Goal: Task Accomplishment & Management: Manage account settings

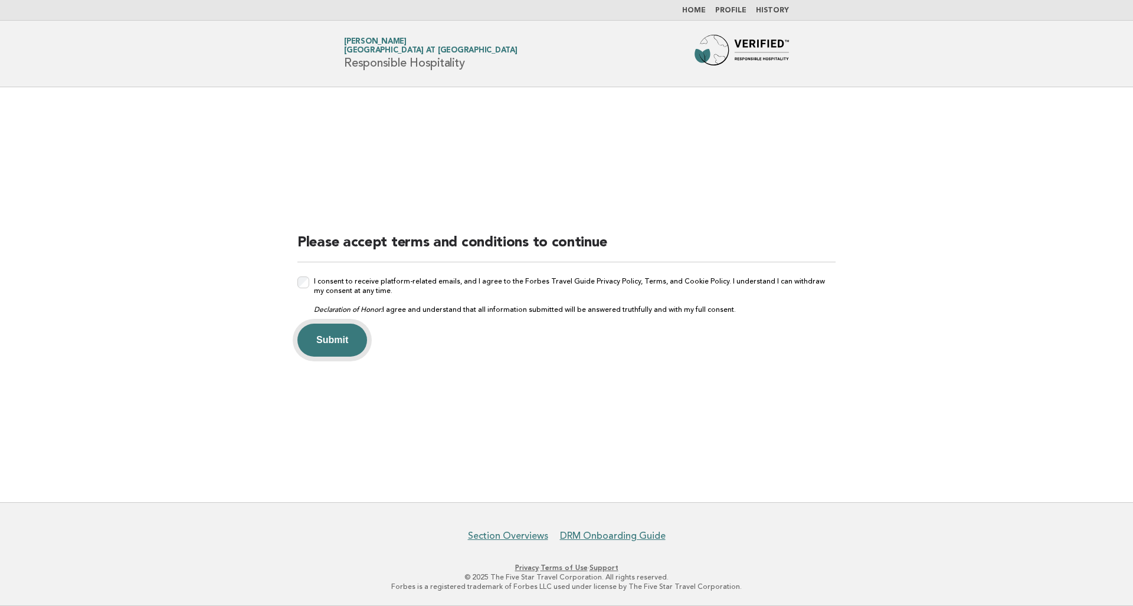
click at [337, 339] on button "Submit" at bounding box center [332, 340] width 70 height 33
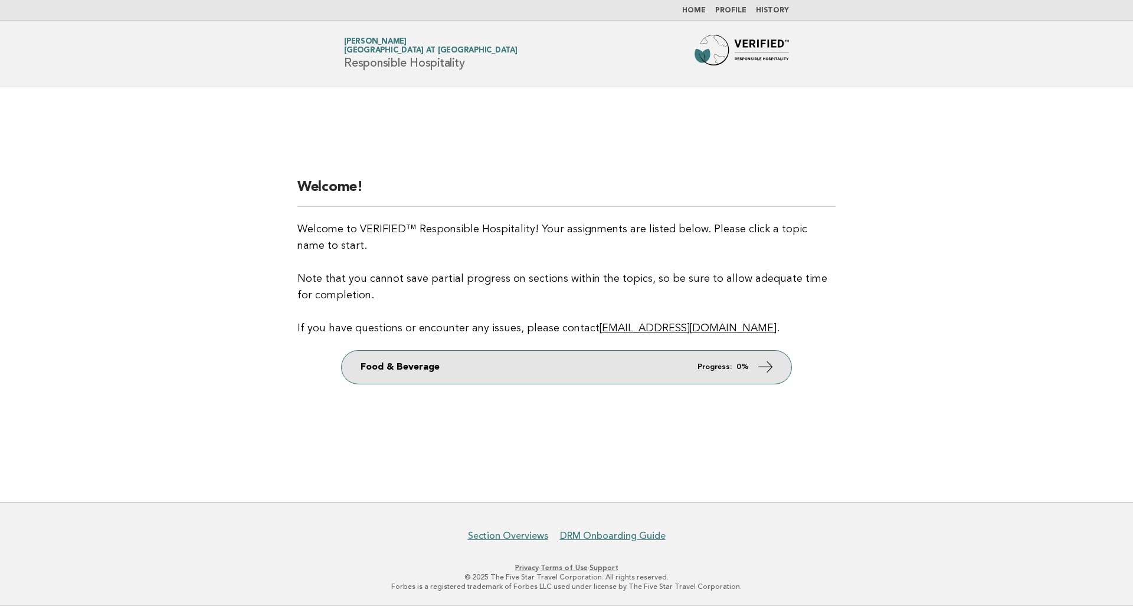
click at [573, 375] on link "Food & Beverage Progress: 0%" at bounding box center [566, 367] width 449 height 33
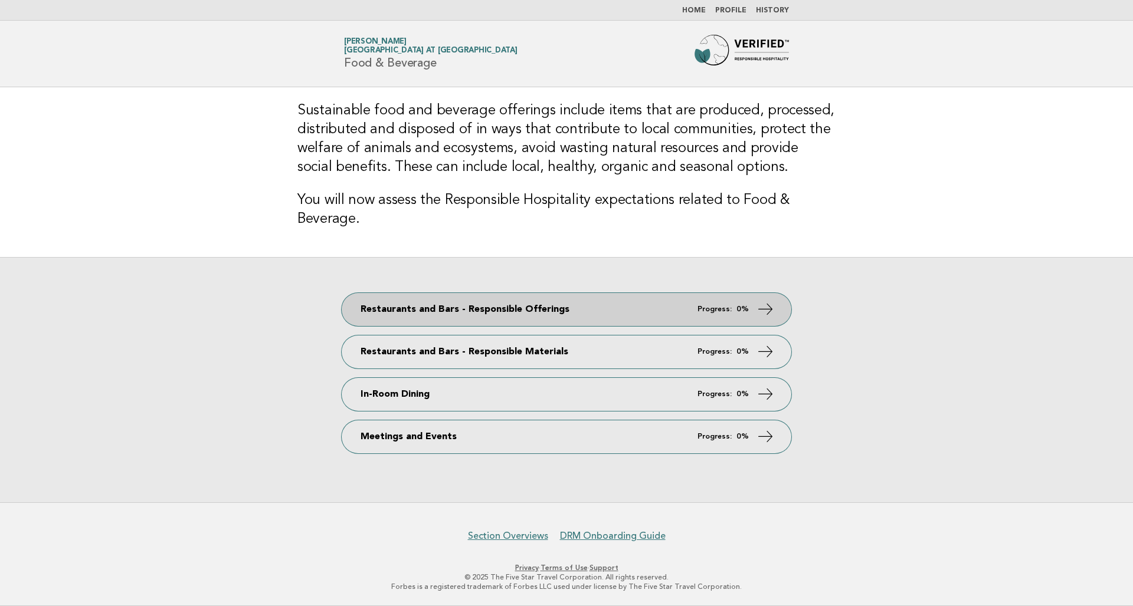
click at [478, 304] on link "Restaurants and Bars - Responsible Offerings Progress: 0%" at bounding box center [566, 309] width 449 height 33
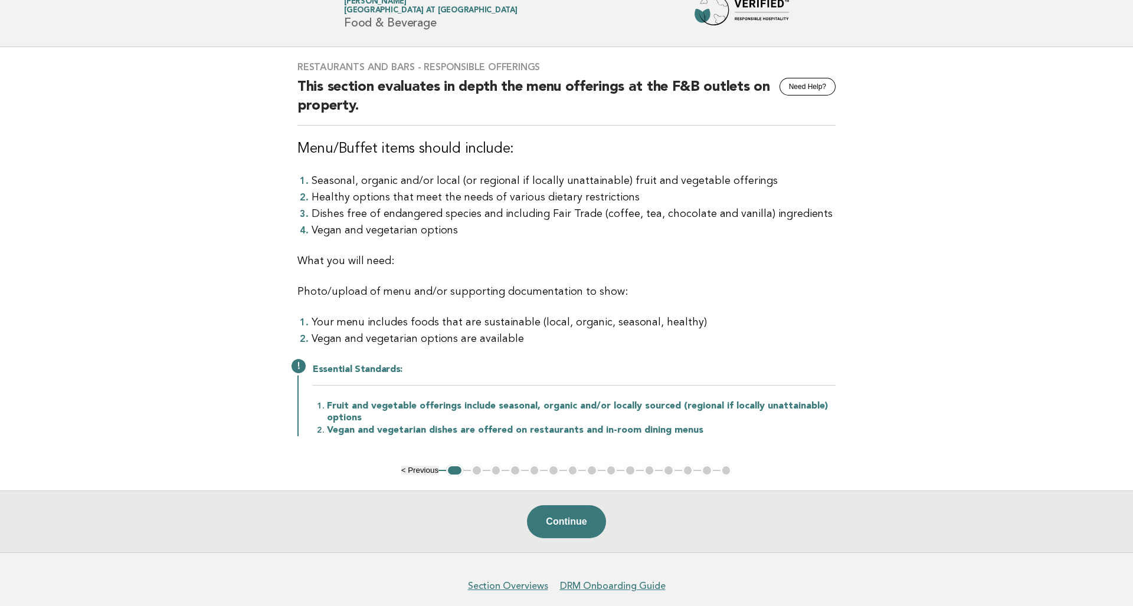
scroll to position [41, 0]
click at [559, 516] on button "Continue" at bounding box center [566, 521] width 78 height 33
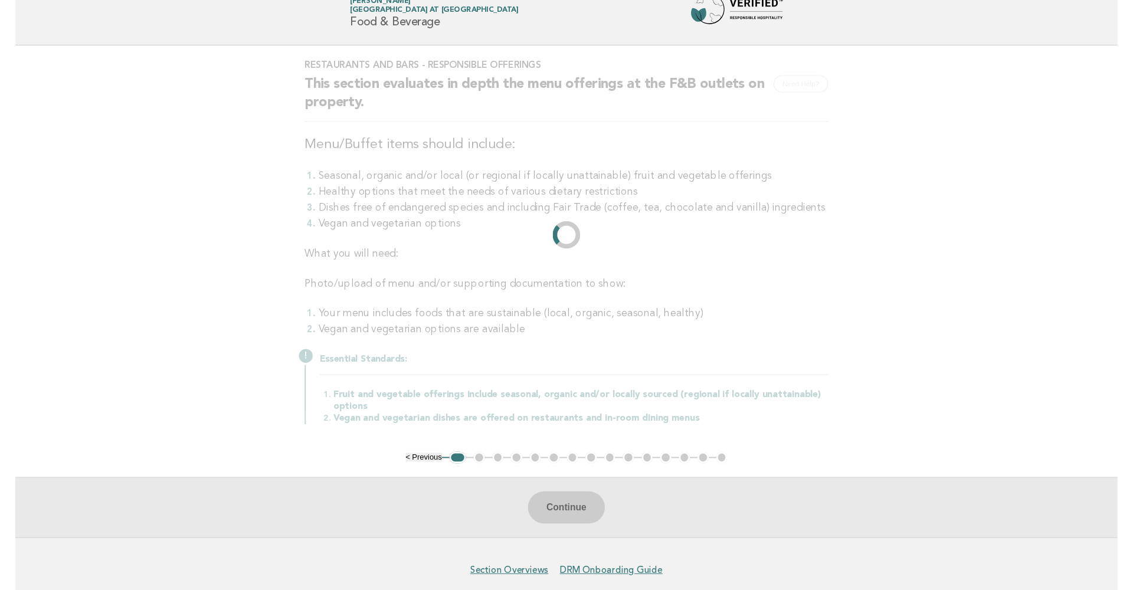
scroll to position [0, 0]
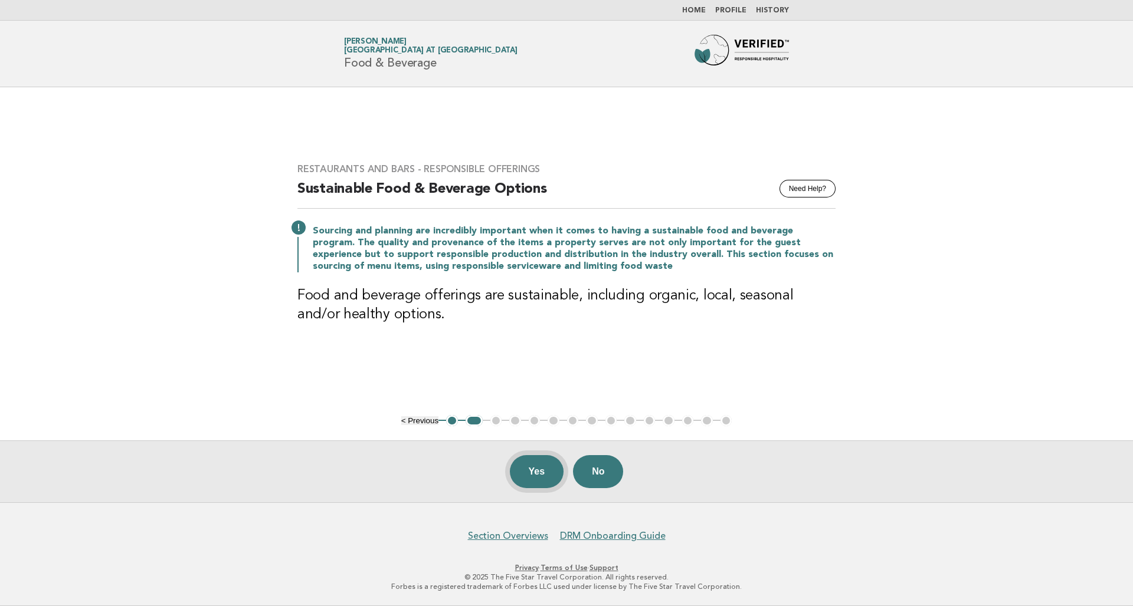
click at [534, 467] on button "Yes" at bounding box center [537, 471] width 54 height 33
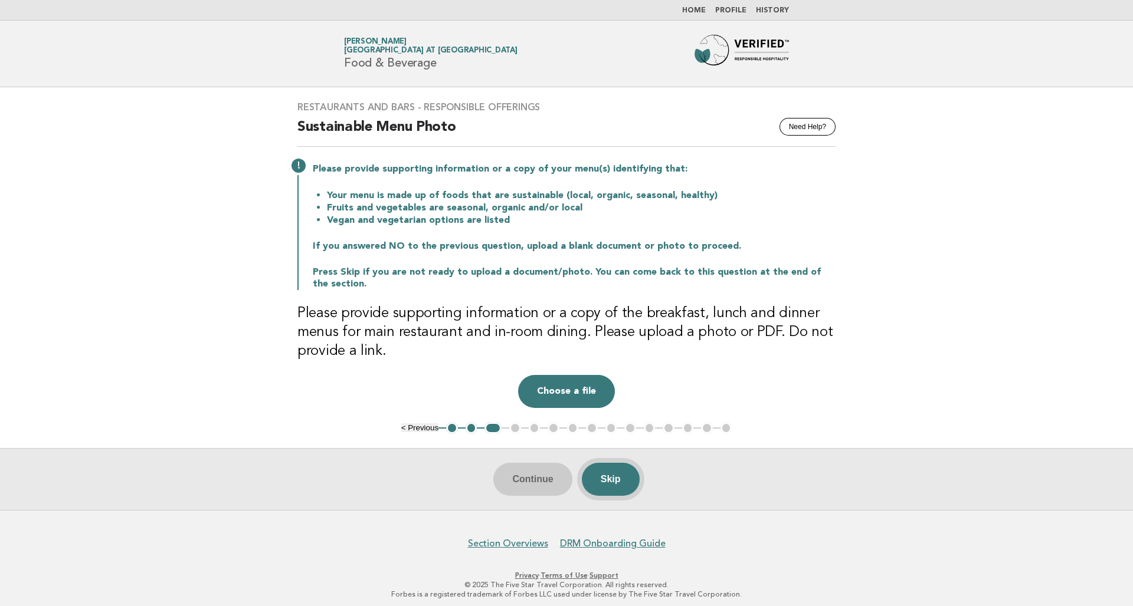
click at [601, 480] on button "Skip" at bounding box center [611, 479] width 58 height 33
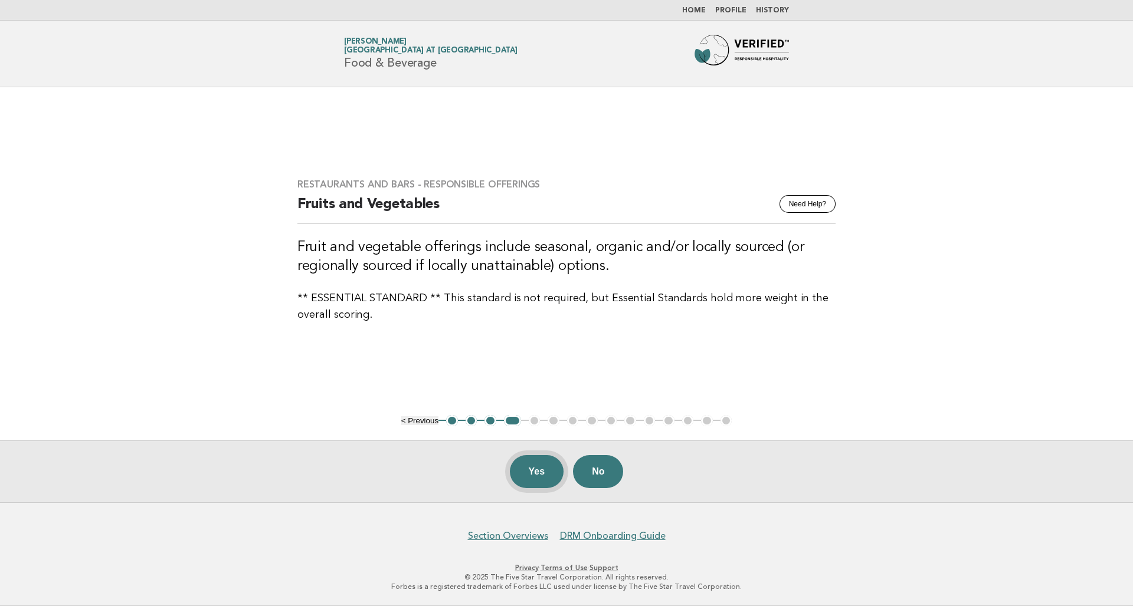
click at [527, 462] on button "Yes" at bounding box center [537, 471] width 54 height 33
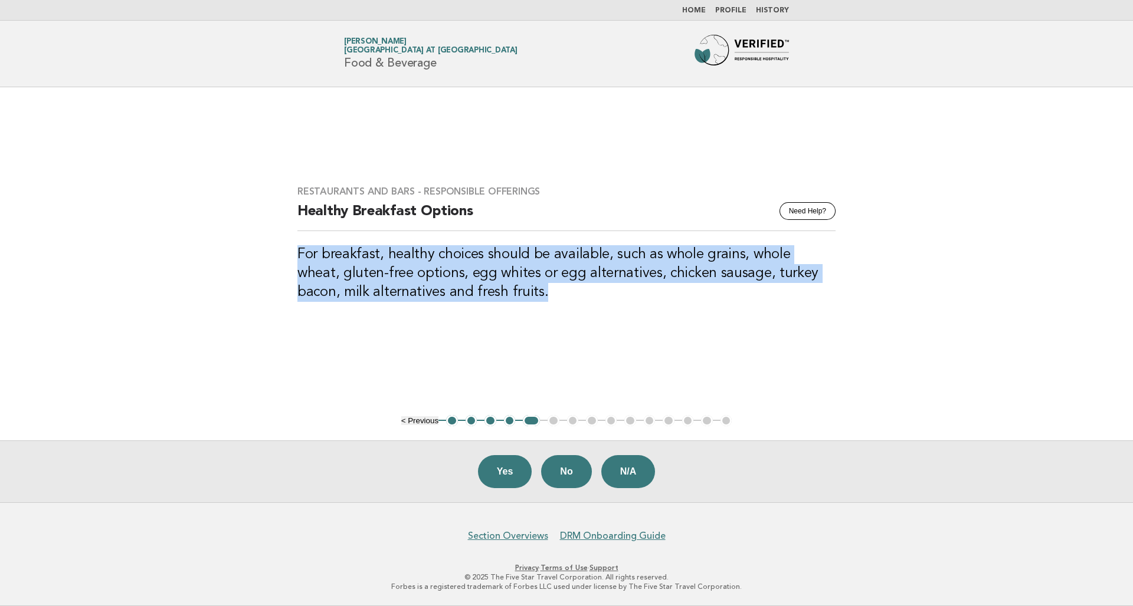
drag, startPoint x: 512, startPoint y: 289, endPoint x: 290, endPoint y: 258, distance: 224.6
click at [290, 258] on div "Restaurants and Bars - Responsible Offerings Need Help? Healthy Breakfast Optio…" at bounding box center [566, 251] width 566 height 159
copy h3 "For breakfast, healthy choices should be available, such as whole grains, whole…"
click at [505, 475] on button "Yes" at bounding box center [505, 471] width 54 height 33
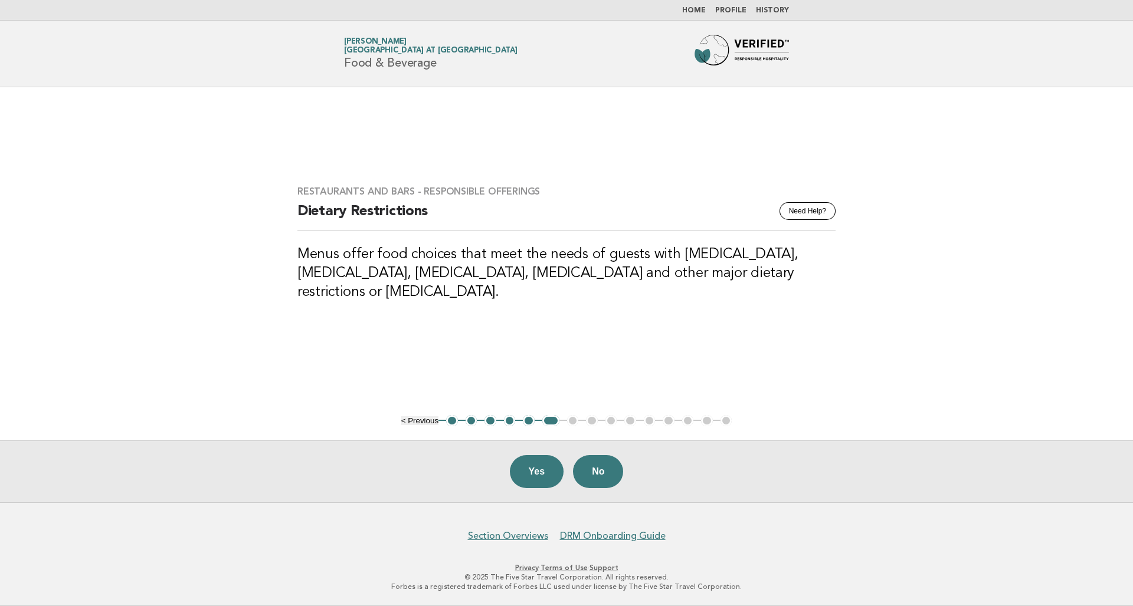
click at [504, 285] on h3 "Menus offer food choices that meet the needs of guests with high cholesterol, d…" at bounding box center [566, 273] width 538 height 57
click at [548, 337] on main "Restaurants and Bars - Responsible Offerings Need Help? Dietary Restrictions Me…" at bounding box center [566, 294] width 1133 height 415
click at [379, 287] on h3 "Menus offer food choices that meet the needs of guests with high cholesterol, d…" at bounding box center [566, 273] width 538 height 57
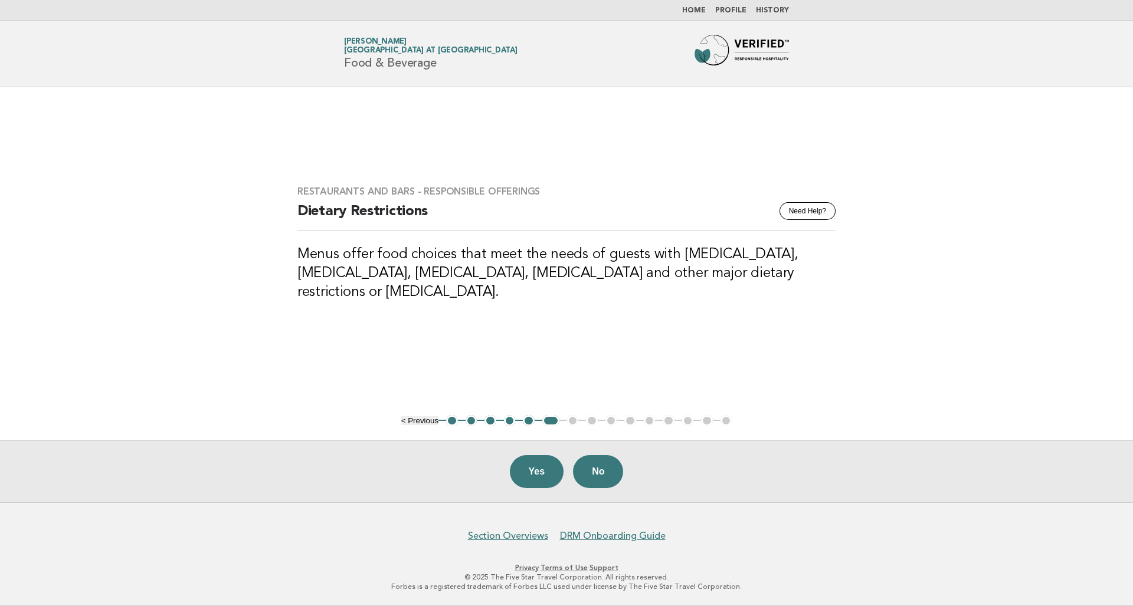
click at [362, 301] on div "Restaurants and Bars - Responsible Offerings Need Help? Dietary Restrictions Me…" at bounding box center [566, 251] width 566 height 159
click at [342, 284] on h3 "Menus offer food choices that meet the needs of guests with high cholesterol, d…" at bounding box center [566, 273] width 538 height 57
click at [384, 316] on div "Restaurants and Bars - Responsible Offerings Need Help? Dietary Restrictions Me…" at bounding box center [566, 251] width 566 height 159
click at [514, 285] on h3 "Menus offer food choices that meet the needs of guests with high cholesterol, d…" at bounding box center [566, 273] width 538 height 57
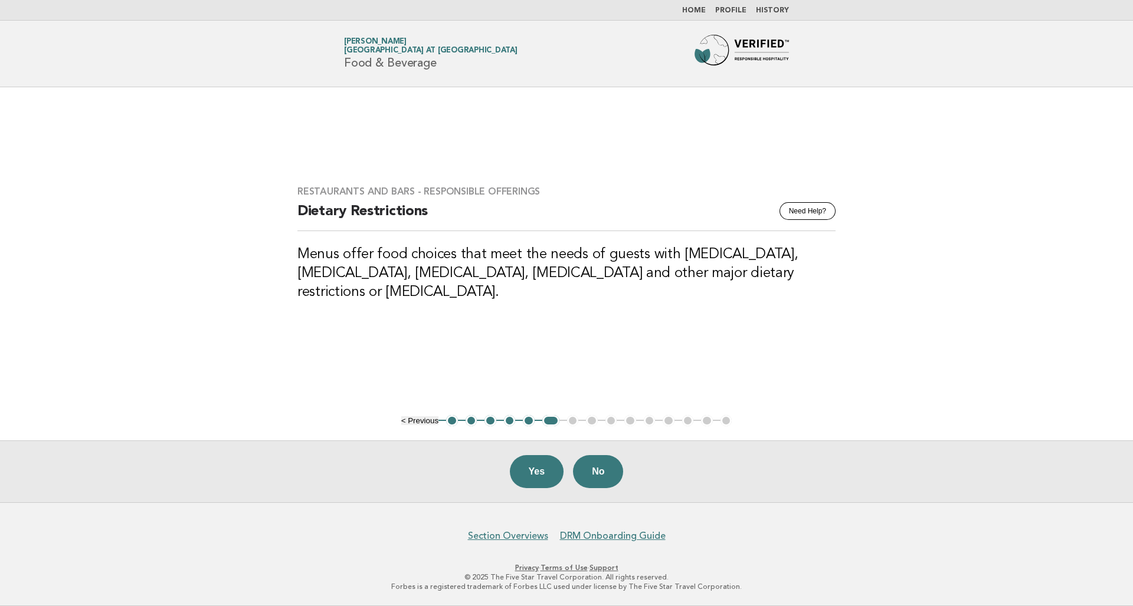
click at [587, 284] on h3 "Menus offer food choices that meet the needs of guests with high cholesterol, d…" at bounding box center [566, 273] width 538 height 57
click at [645, 285] on h3 "Menus offer food choices that meet the needs of guests with high cholesterol, d…" at bounding box center [566, 273] width 538 height 57
click at [547, 462] on button "Yes" at bounding box center [537, 471] width 54 height 33
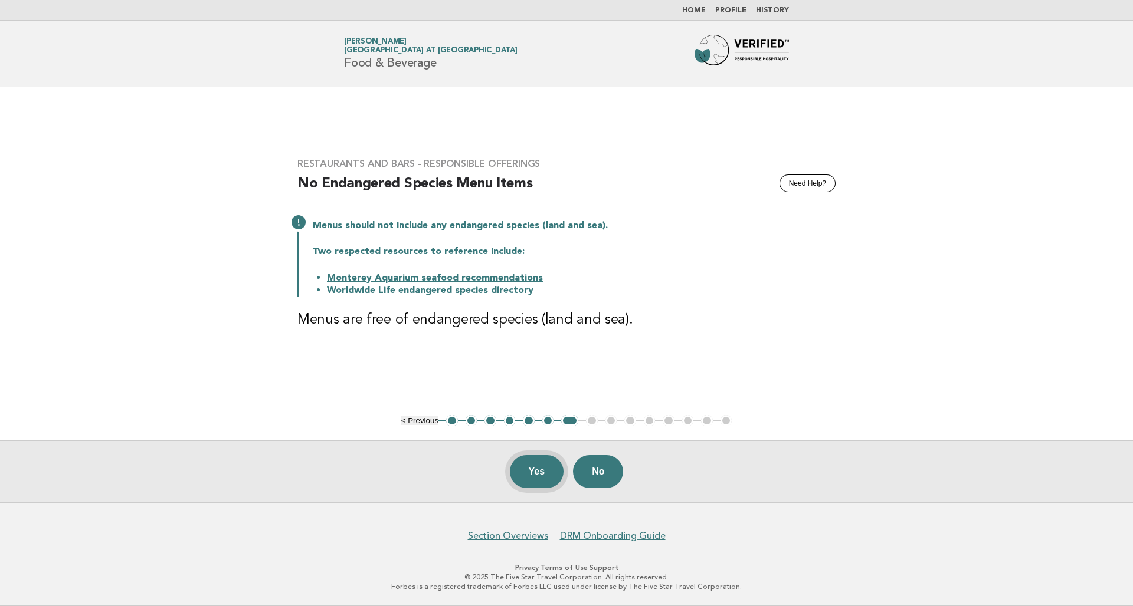
click at [535, 477] on button "Yes" at bounding box center [537, 471] width 54 height 33
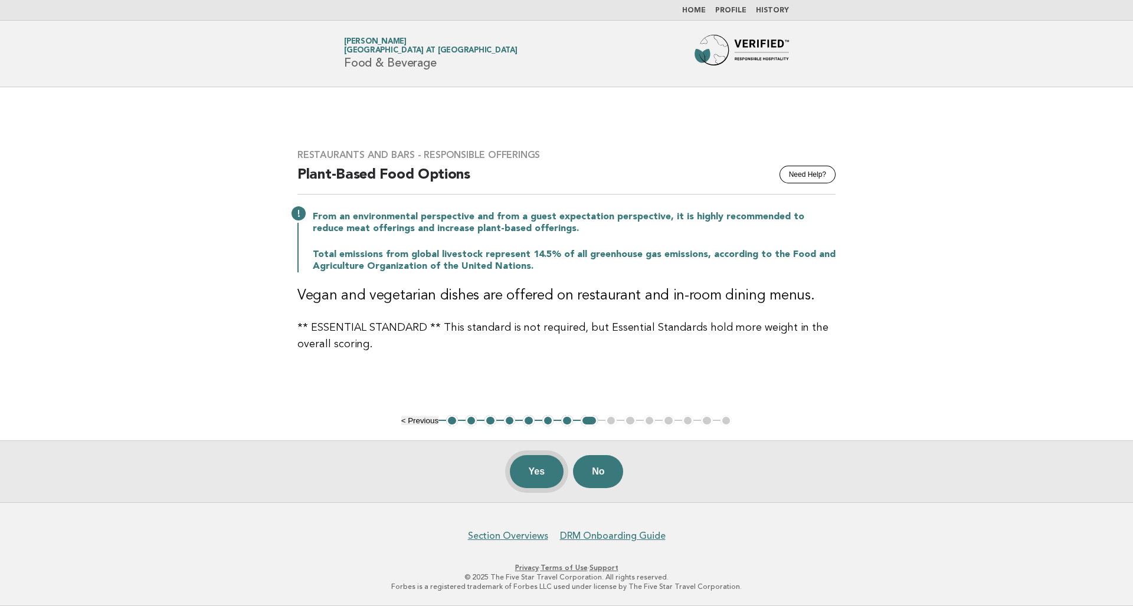
click at [532, 465] on button "Yes" at bounding box center [537, 471] width 54 height 33
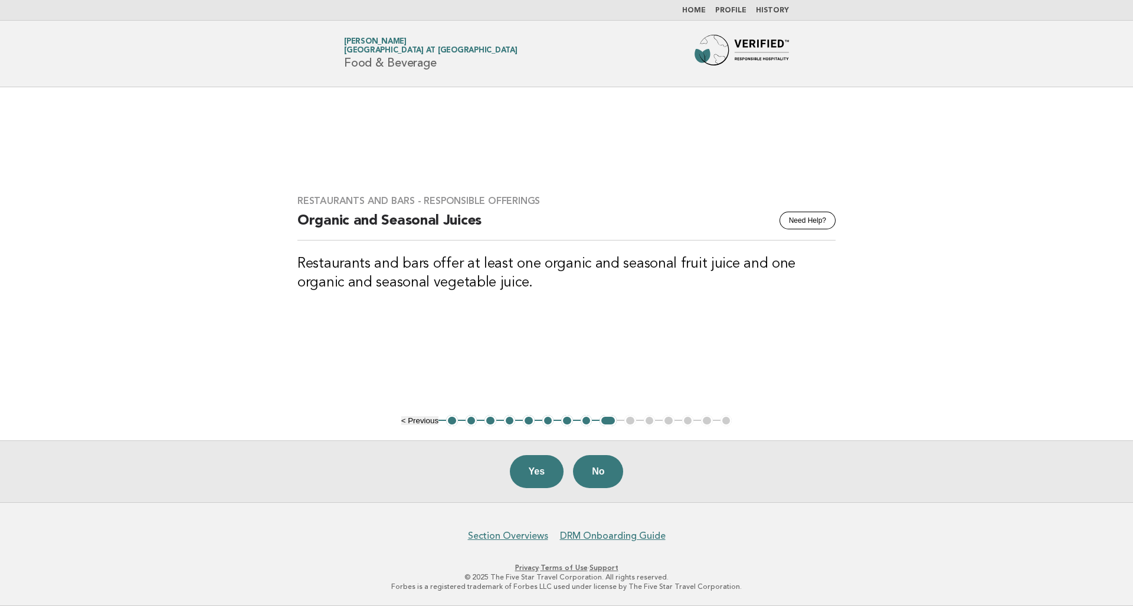
click at [532, 465] on button "Yes" at bounding box center [537, 471] width 54 height 33
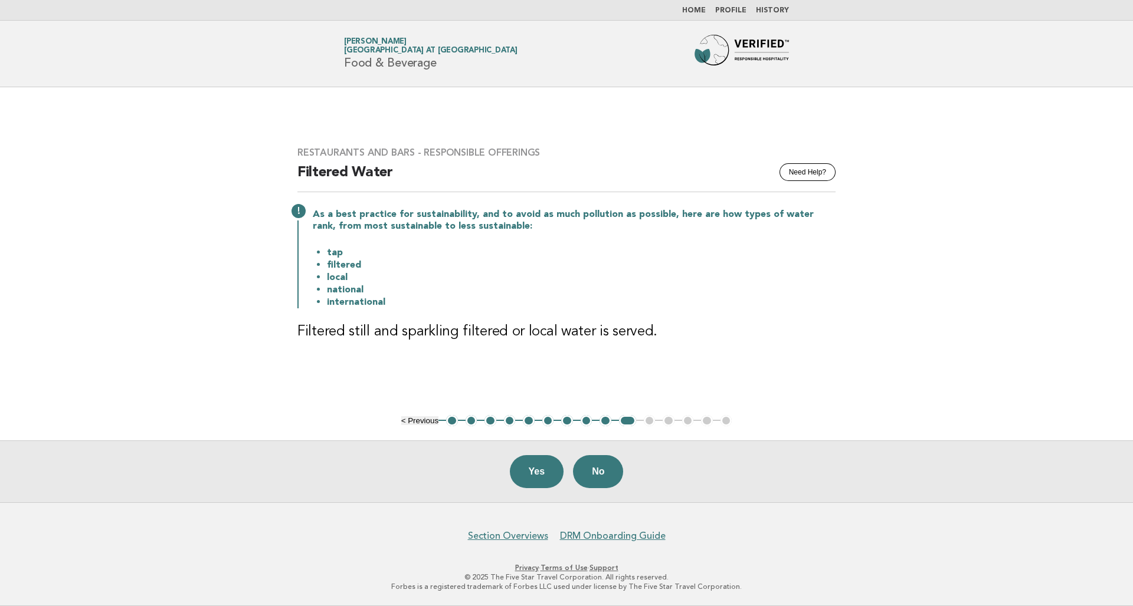
click at [335, 254] on li "tap" at bounding box center [581, 253] width 508 height 12
click at [357, 291] on li "national" at bounding box center [581, 290] width 508 height 12
drag, startPoint x: 375, startPoint y: 290, endPoint x: 329, endPoint y: 287, distance: 46.1
click at [329, 287] on li "national" at bounding box center [581, 290] width 508 height 12
click at [544, 482] on button "Yes" at bounding box center [537, 471] width 54 height 33
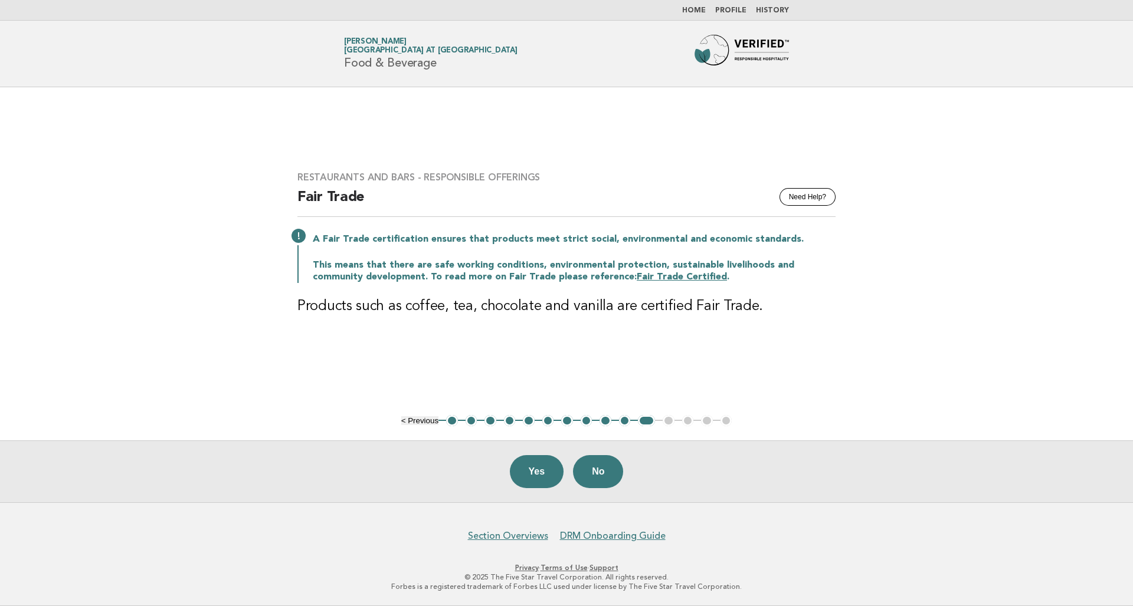
click at [636, 273] on link "Fair Trade Certified" at bounding box center [681, 277] width 90 height 9
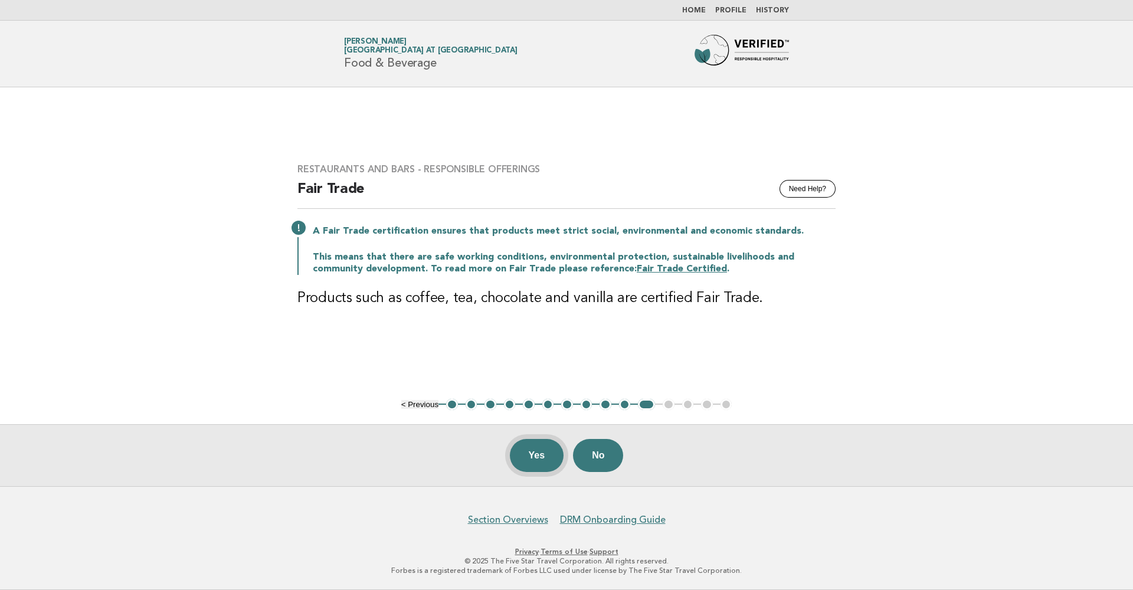
click at [531, 457] on button "Yes" at bounding box center [537, 455] width 54 height 33
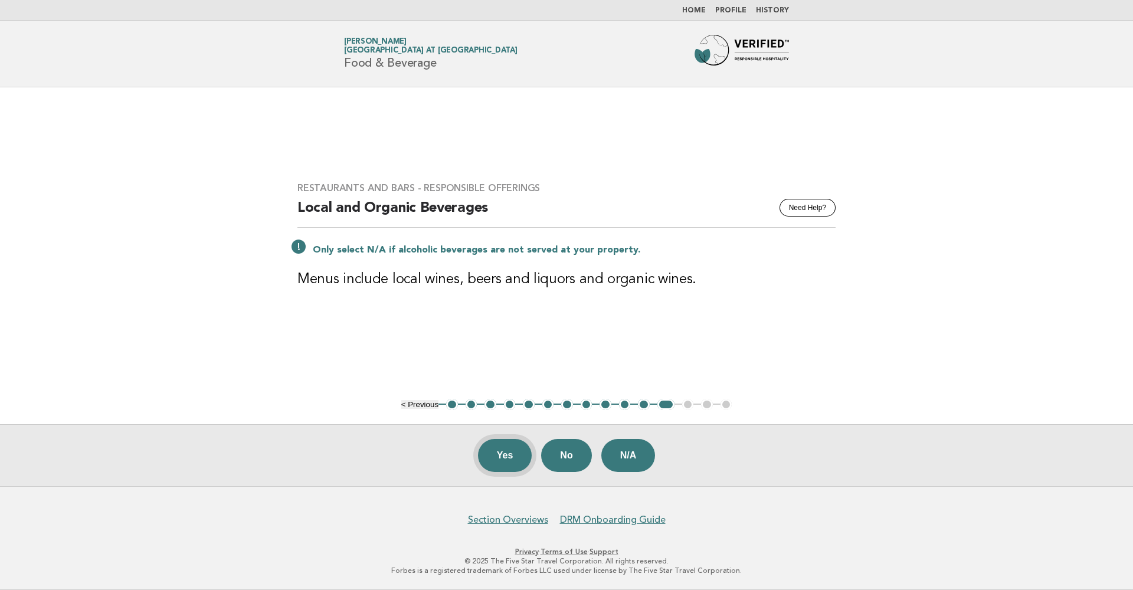
click at [497, 456] on button "Yes" at bounding box center [505, 455] width 54 height 33
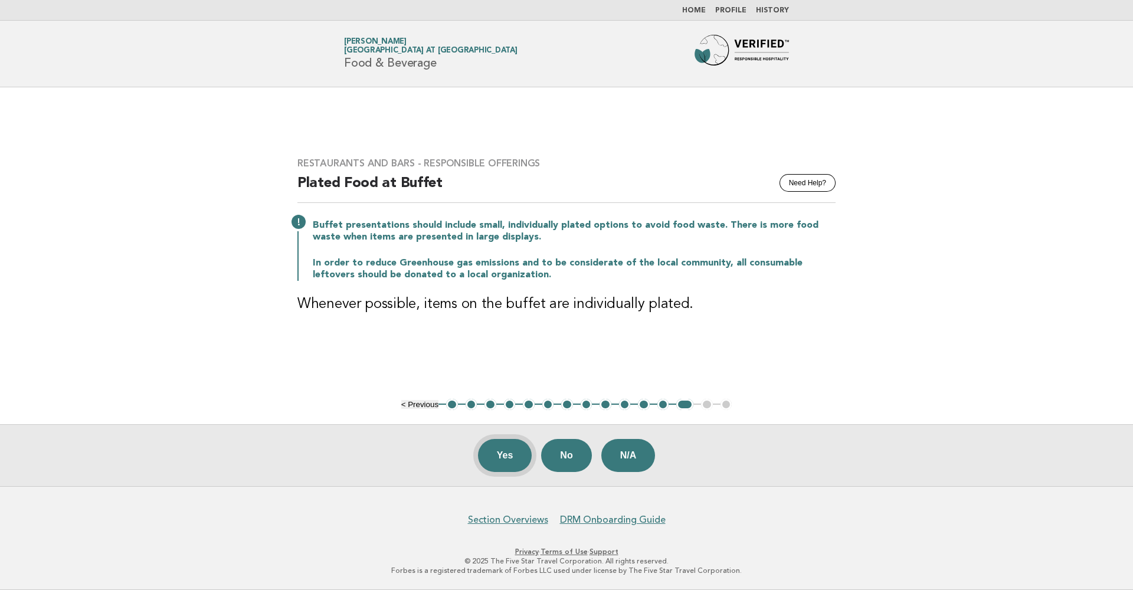
click at [509, 451] on button "Yes" at bounding box center [505, 455] width 54 height 33
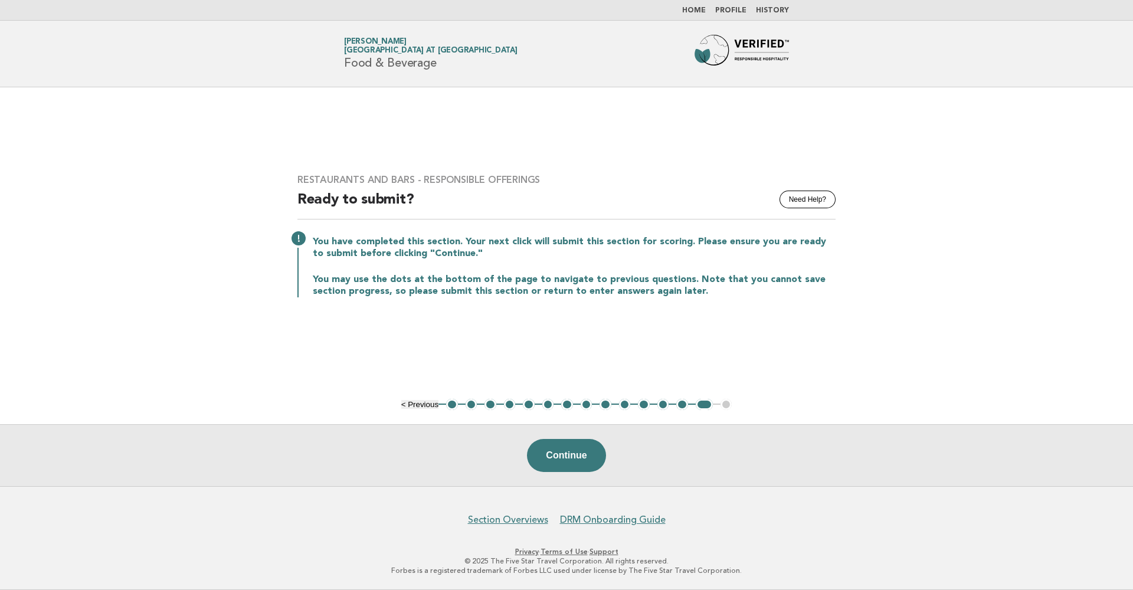
click at [705, 8] on link "Home" at bounding box center [694, 10] width 24 height 7
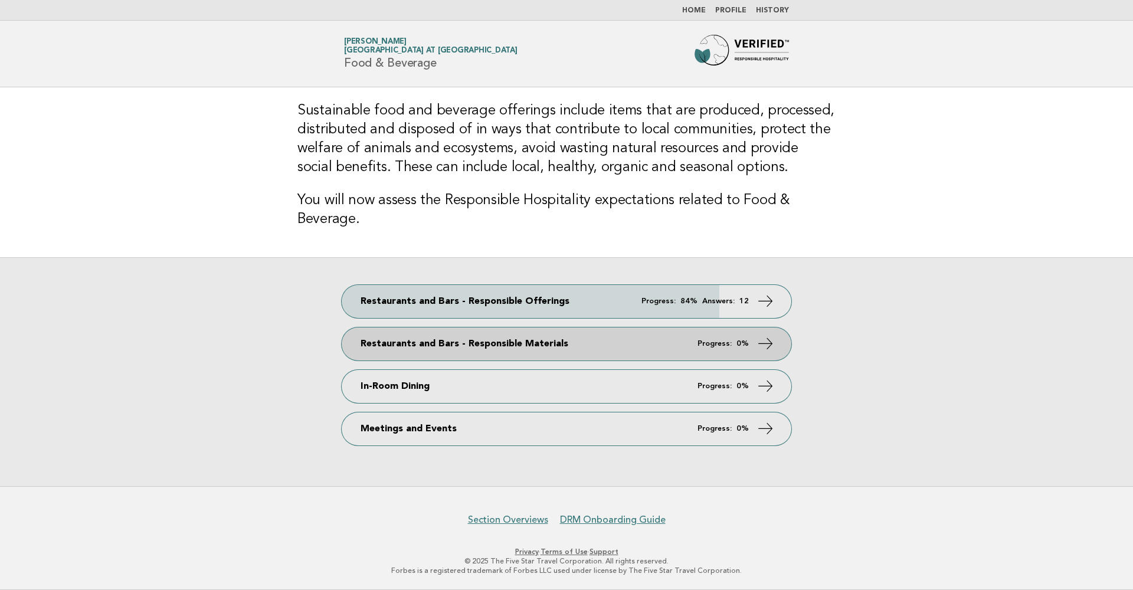
click at [630, 354] on link "Restaurants and Bars - Responsible Materials Progress: 0%" at bounding box center [566, 343] width 449 height 33
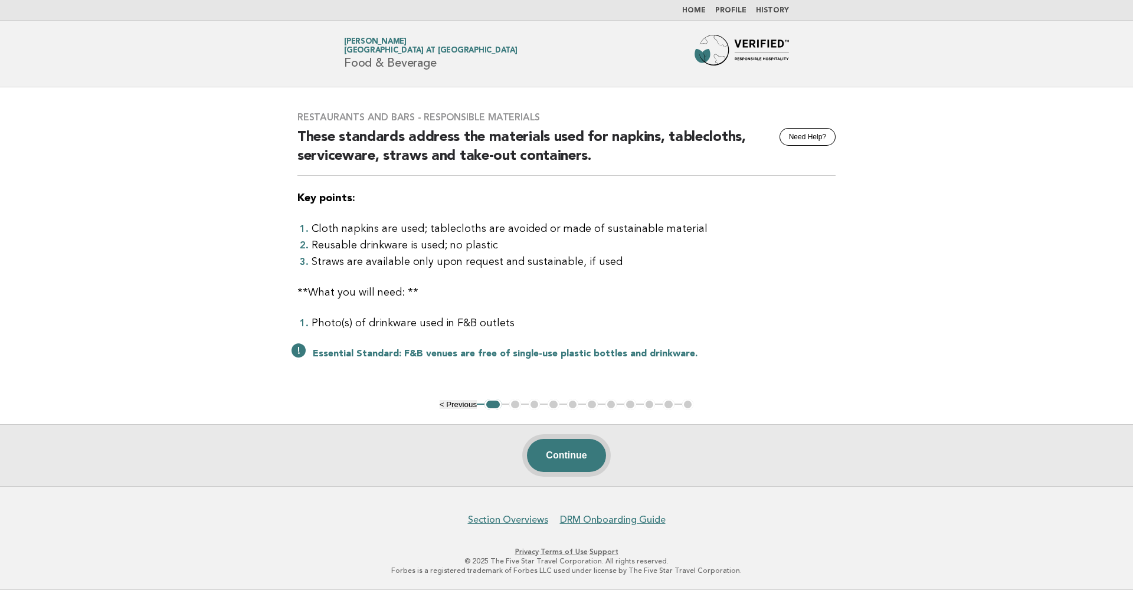
click at [559, 462] on button "Continue" at bounding box center [566, 455] width 78 height 33
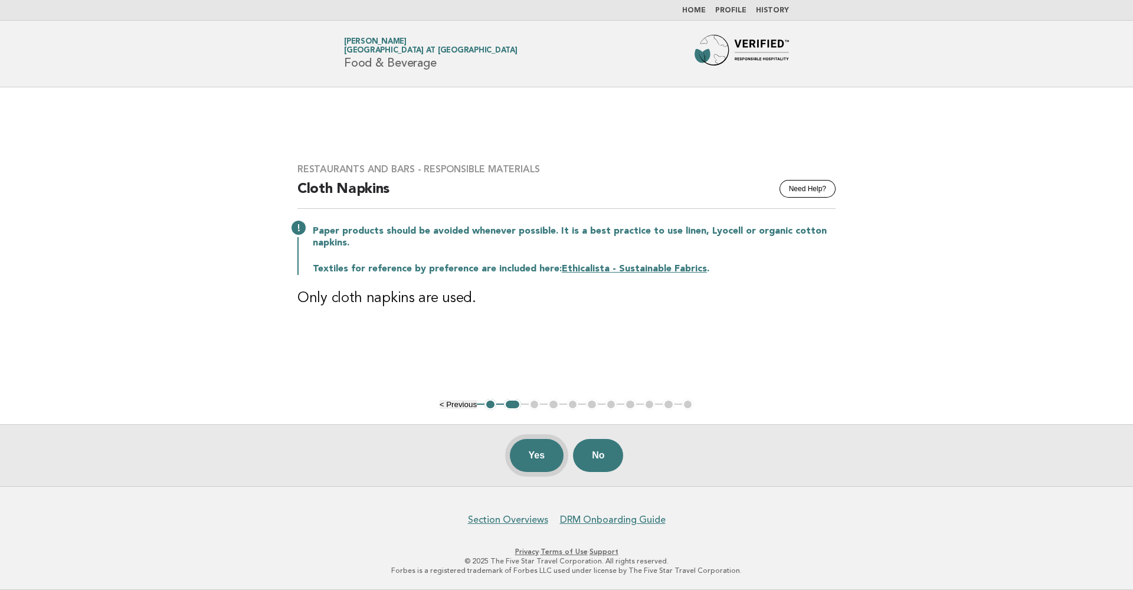
click at [550, 464] on button "Yes" at bounding box center [537, 455] width 54 height 33
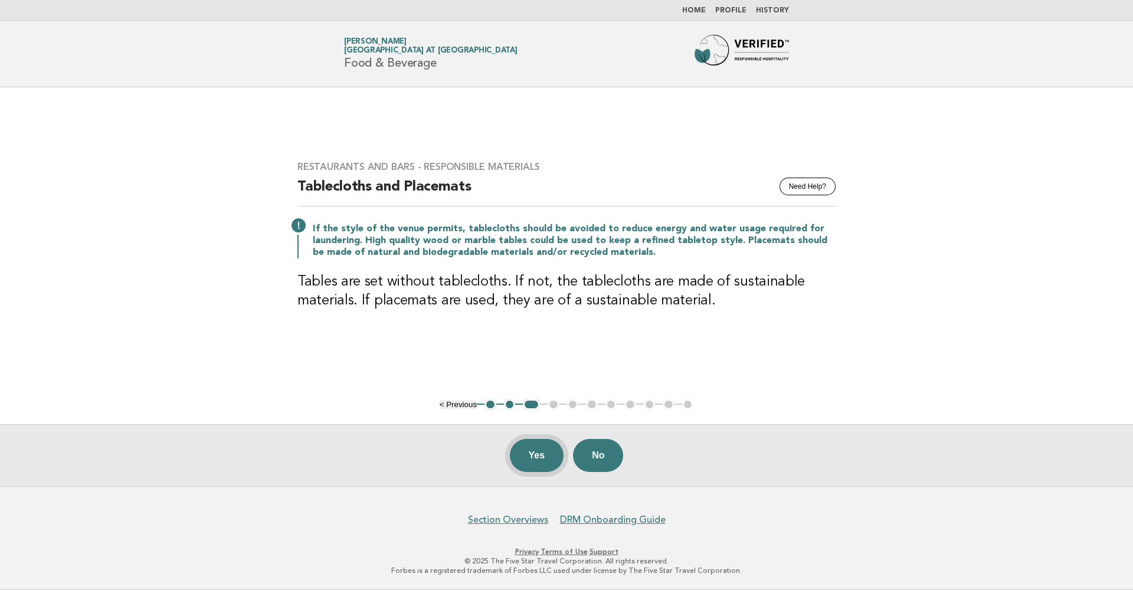
click at [529, 462] on button "Yes" at bounding box center [537, 455] width 54 height 33
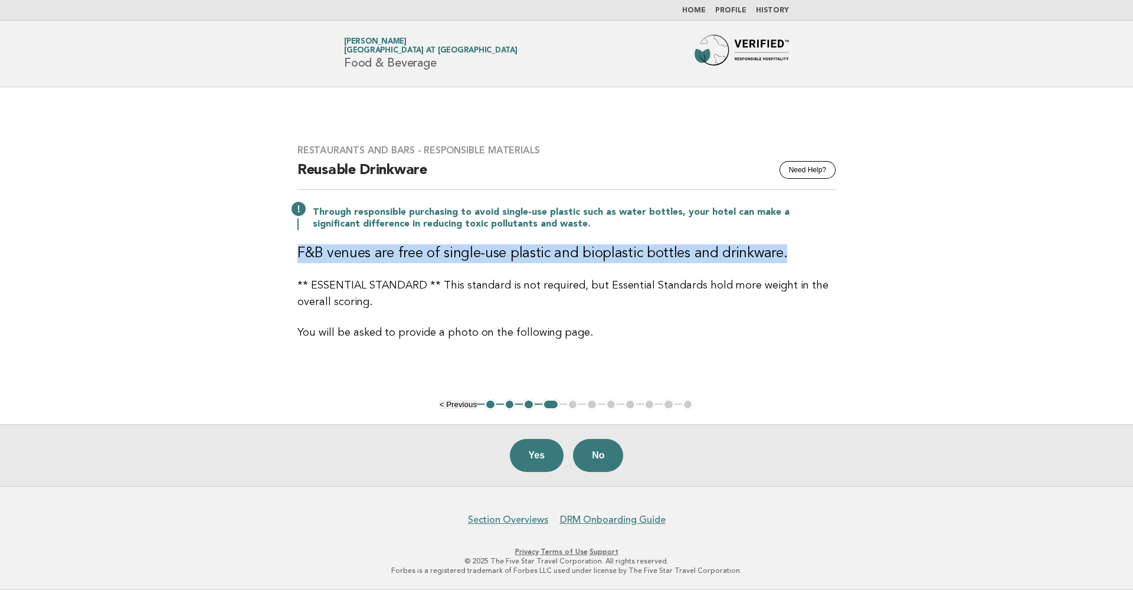
drag, startPoint x: 298, startPoint y: 253, endPoint x: 776, endPoint y: 257, distance: 478.4
click at [776, 257] on h3 "F&B venues are free of single-use plastic and bioplastic bottles and drinkware." at bounding box center [566, 253] width 538 height 19
copy h3 "F&B venues are free of single-use plastic and bioplastic bottles and drinkware."
click at [523, 458] on button "Yes" at bounding box center [537, 455] width 54 height 33
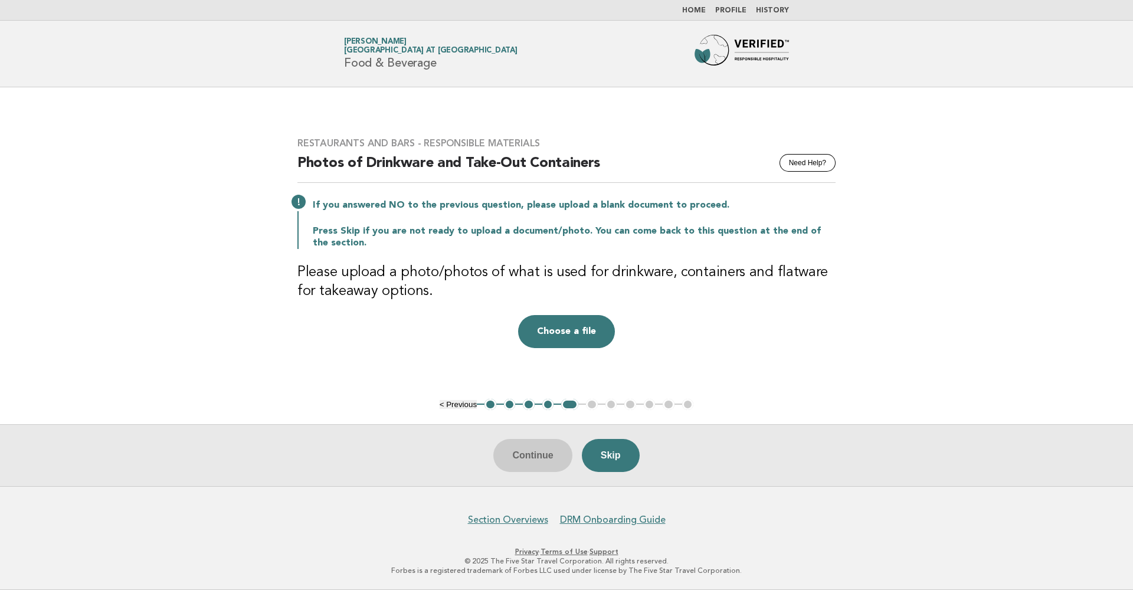
click at [544, 406] on button "4" at bounding box center [548, 405] width 12 height 12
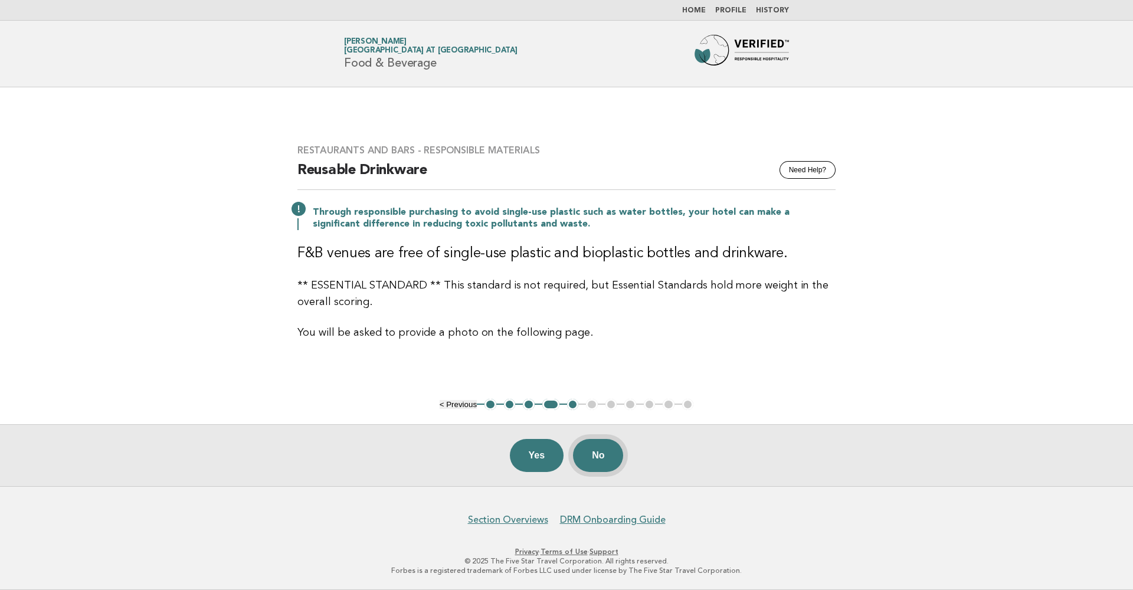
click at [595, 454] on button "No" at bounding box center [598, 455] width 50 height 33
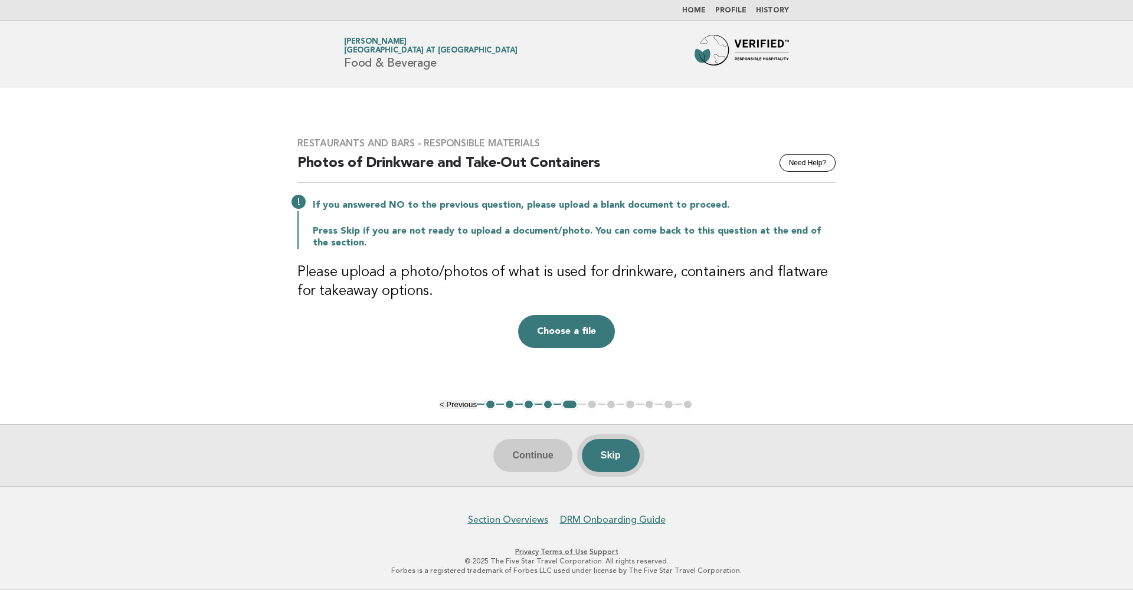
click at [621, 462] on button "Skip" at bounding box center [611, 455] width 58 height 33
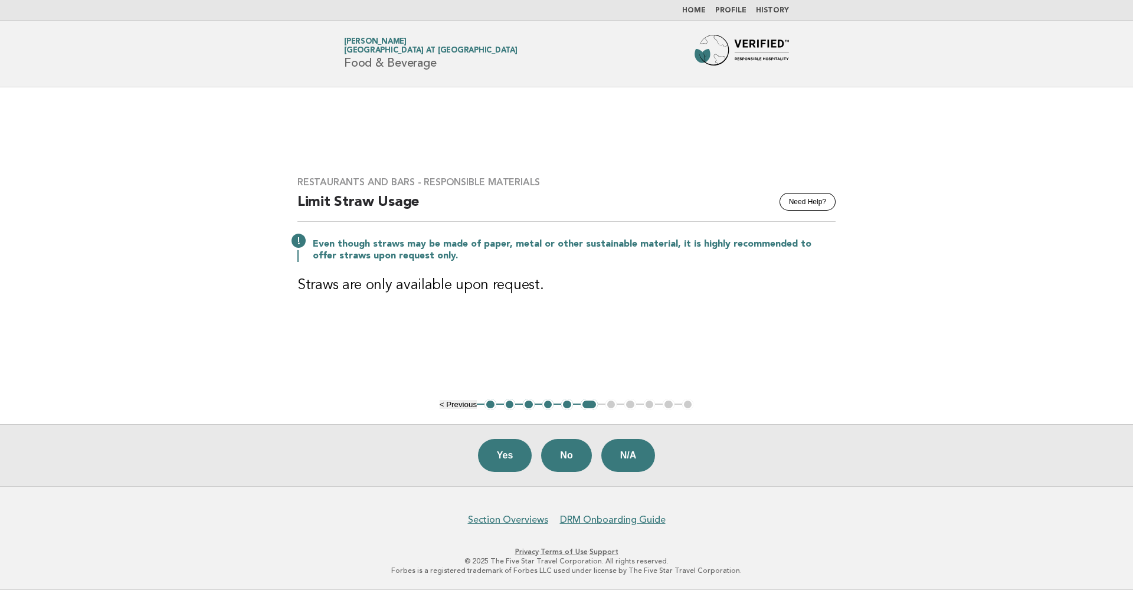
drag, startPoint x: 579, startPoint y: 451, endPoint x: 539, endPoint y: 355, distance: 103.6
click at [539, 355] on main "Restaurants and Bars - Responsible Materials Need Help? Limit Straw Usage Even …" at bounding box center [566, 286] width 1133 height 399
drag, startPoint x: 300, startPoint y: 287, endPoint x: 537, endPoint y: 283, distance: 237.1
click at [537, 283] on h3 "Straws are only available upon request." at bounding box center [566, 285] width 538 height 19
copy h3 "Straws are only available upon request."
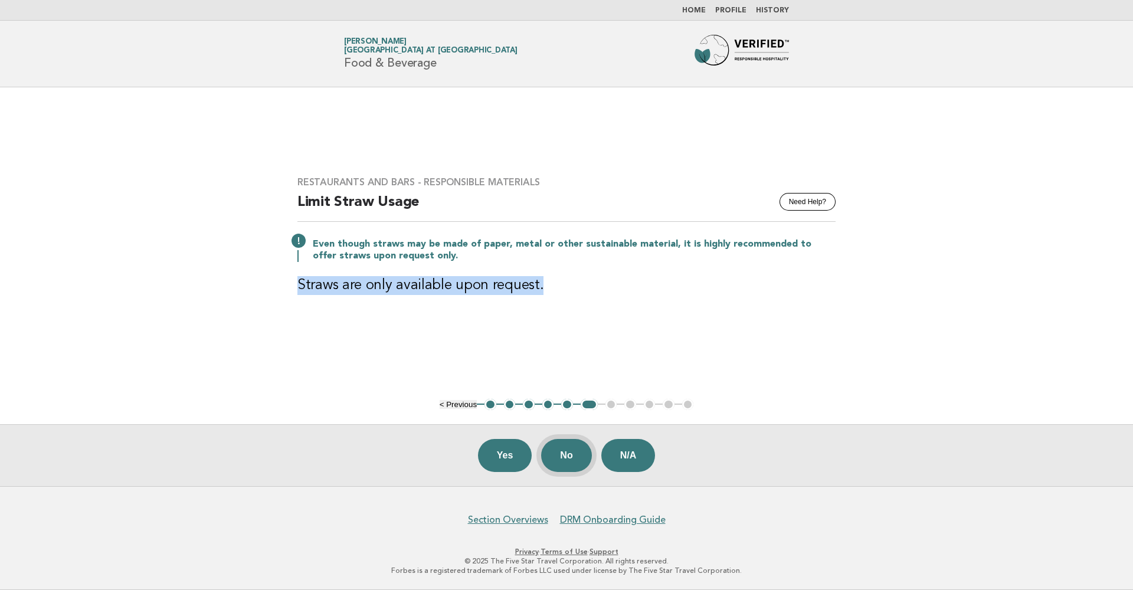
click at [557, 454] on button "No" at bounding box center [566, 455] width 50 height 33
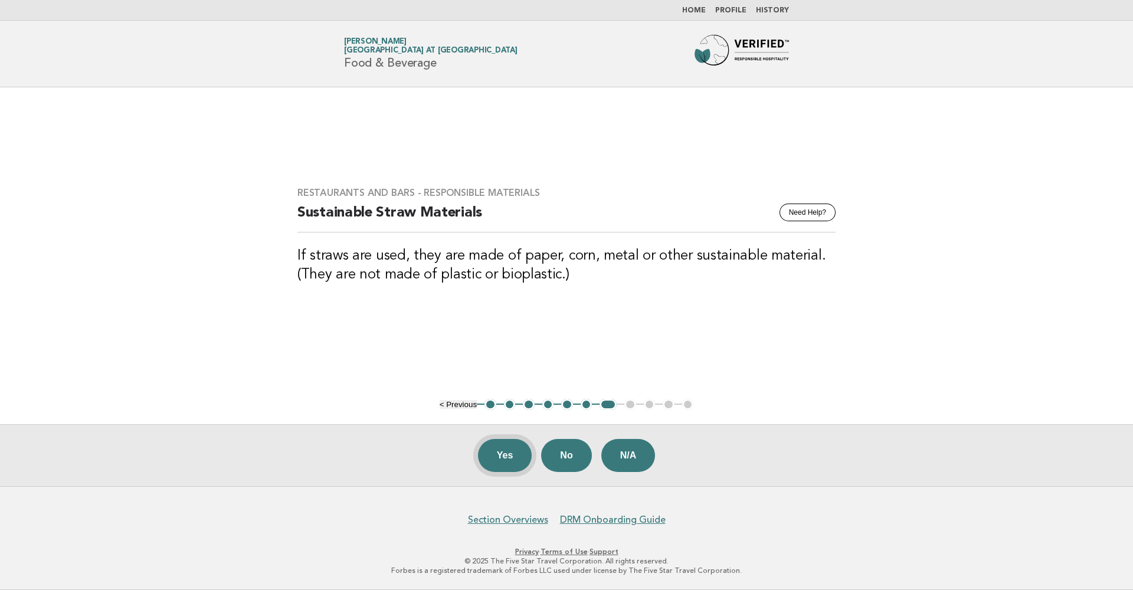
click at [513, 459] on button "Yes" at bounding box center [505, 455] width 54 height 33
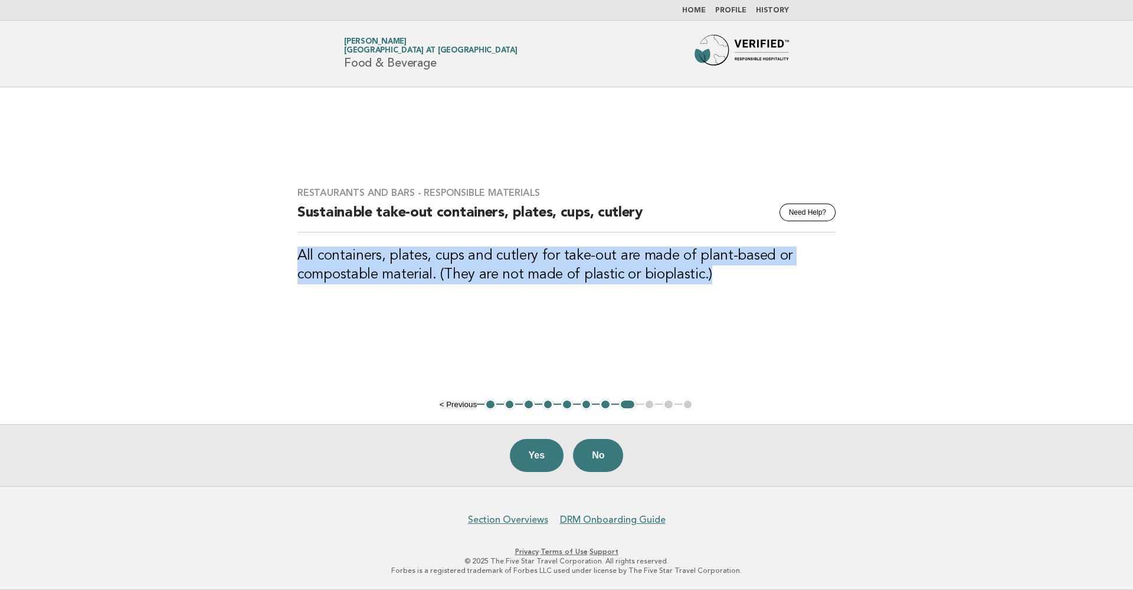
drag, startPoint x: 712, startPoint y: 274, endPoint x: 283, endPoint y: 255, distance: 429.8
click at [283, 255] on main "Restaurants and Bars - Responsible Materials Need Help? Sustainable take-out co…" at bounding box center [566, 286] width 1133 height 399
copy h3 "All containers, plates, cups and cutlery for take-out are made of plant-based o…"
click at [598, 458] on button "No" at bounding box center [598, 455] width 50 height 33
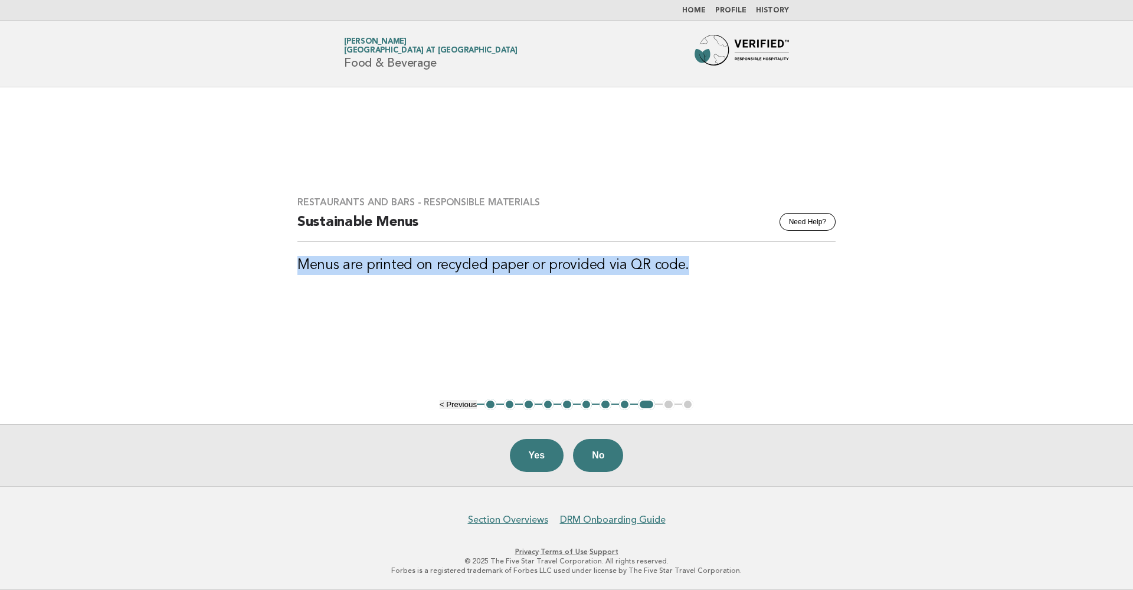
drag, startPoint x: 692, startPoint y: 262, endPoint x: 283, endPoint y: 272, distance: 408.9
click at [283, 272] on div "Restaurants and Bars - Responsible Materials Need Help? Sustainable Menus Menus…" at bounding box center [566, 242] width 566 height 121
copy h3 "Menus are printed on recycled paper or provided via QR code."
click at [540, 459] on button "Yes" at bounding box center [537, 455] width 54 height 33
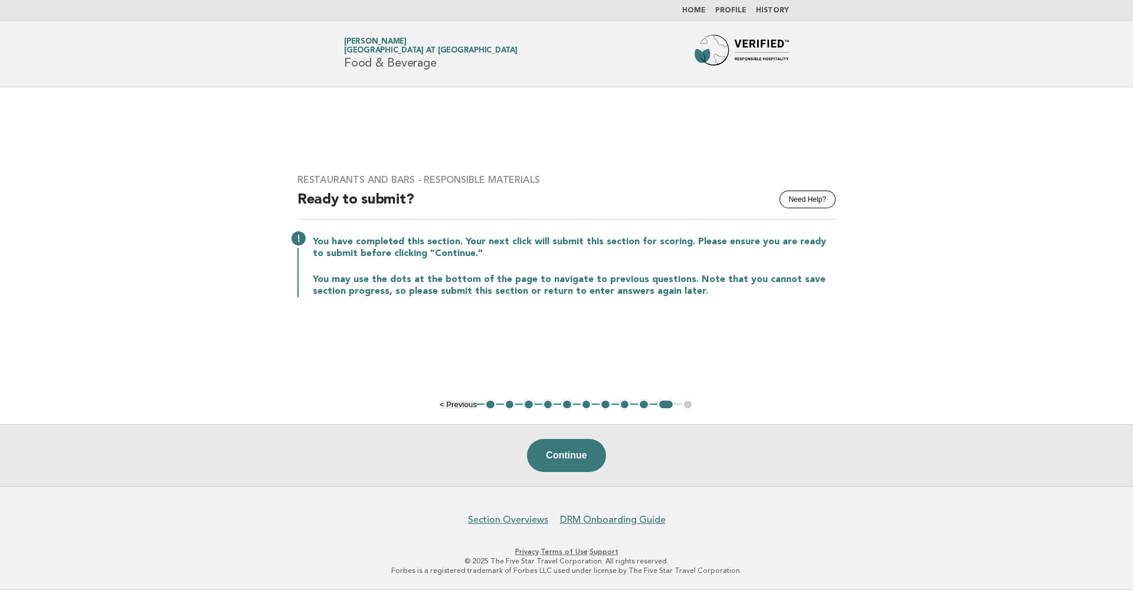
click at [695, 13] on link "Home" at bounding box center [694, 10] width 24 height 7
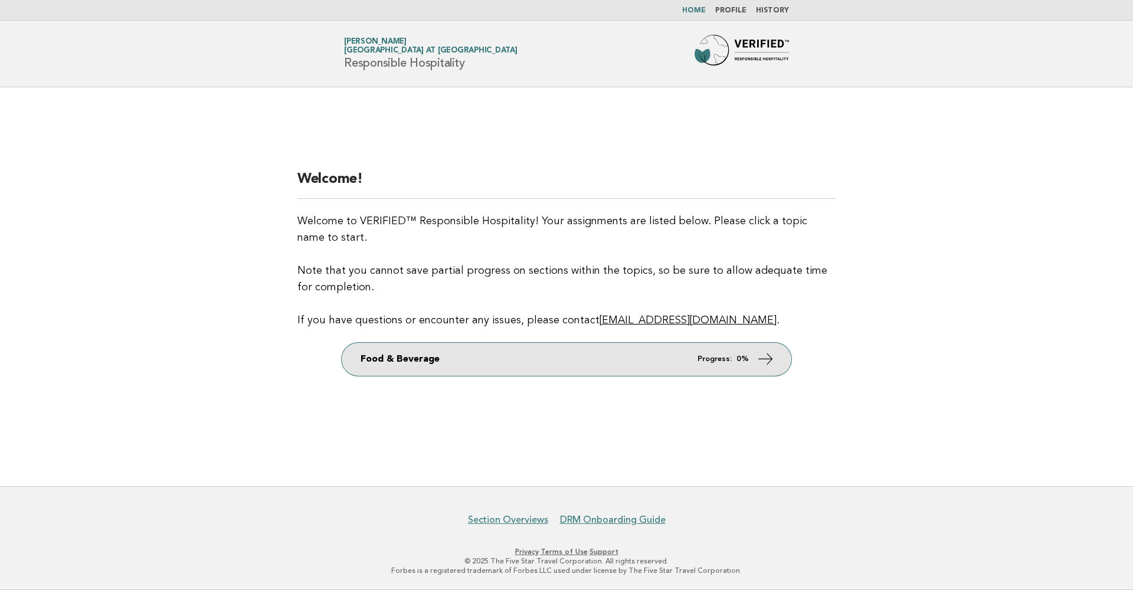
click at [700, 360] on em "Progress:" at bounding box center [714, 359] width 34 height 8
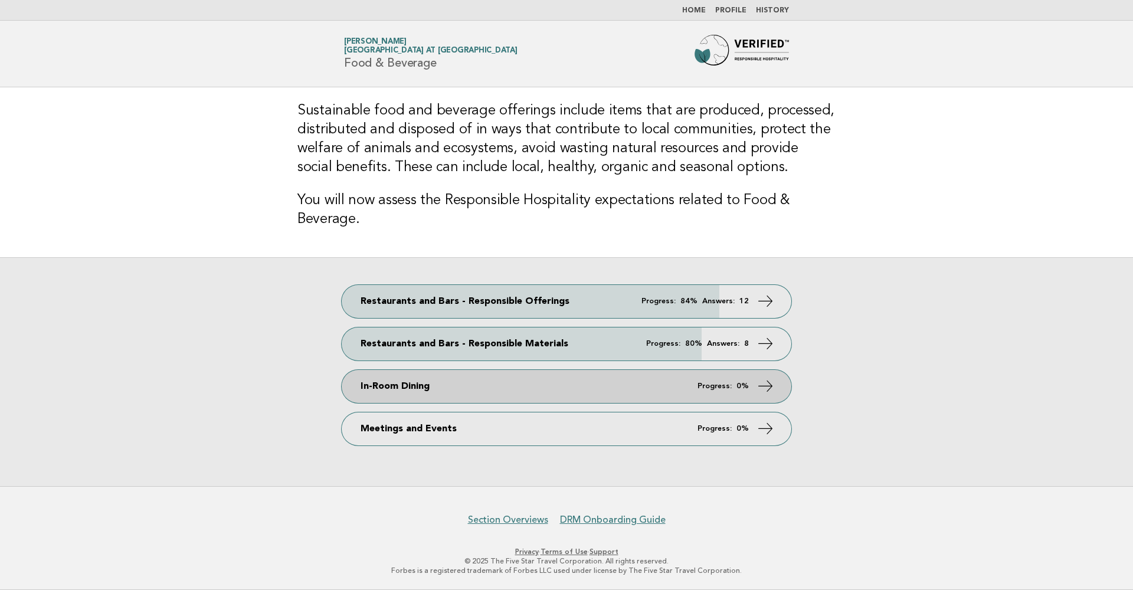
click at [684, 384] on link "In-Room Dining Progress: 0%" at bounding box center [566, 386] width 449 height 33
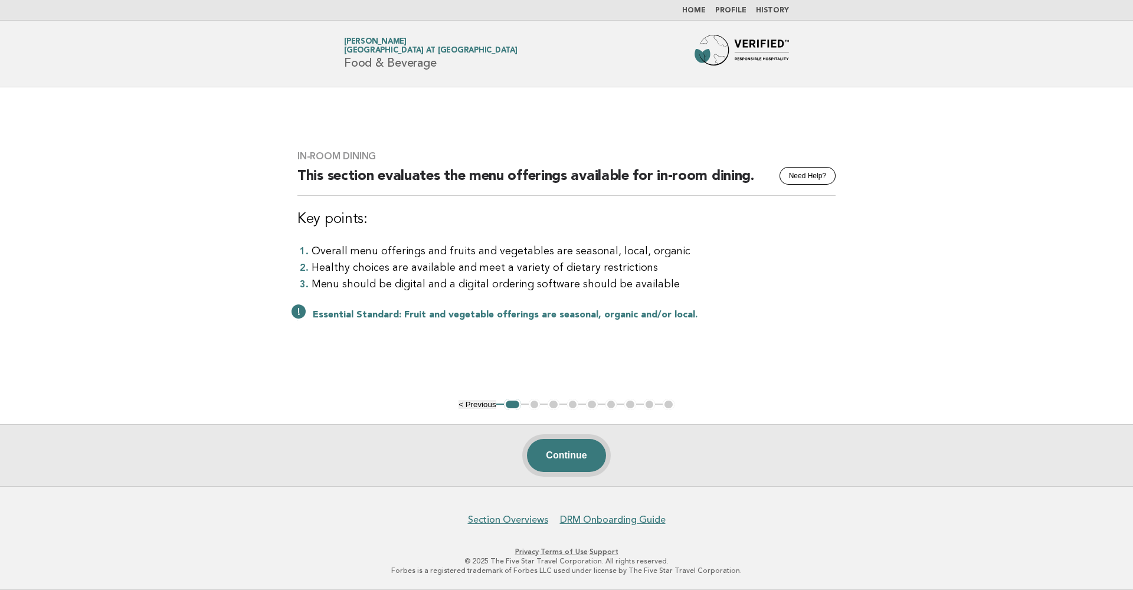
click at [576, 463] on button "Continue" at bounding box center [566, 455] width 78 height 33
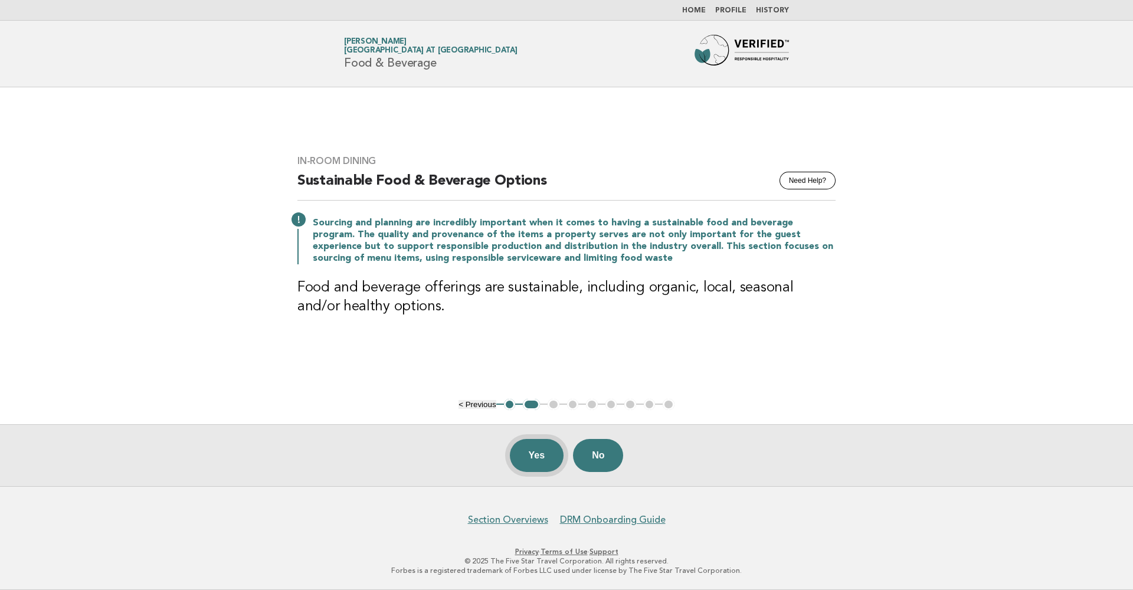
click at [550, 459] on button "Yes" at bounding box center [537, 455] width 54 height 33
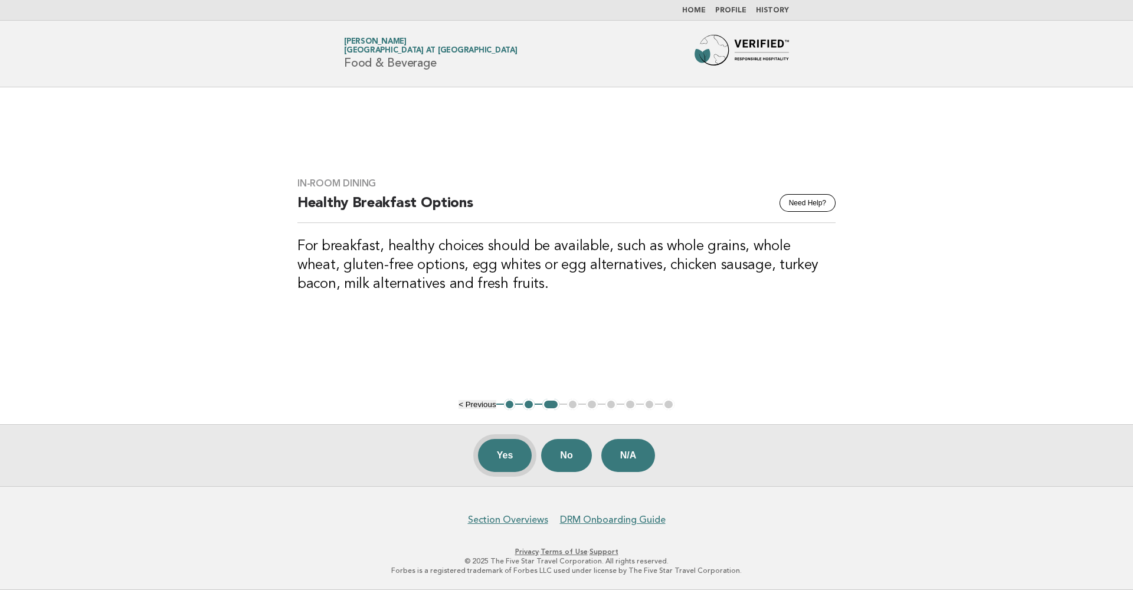
click at [516, 461] on button "Yes" at bounding box center [505, 455] width 54 height 33
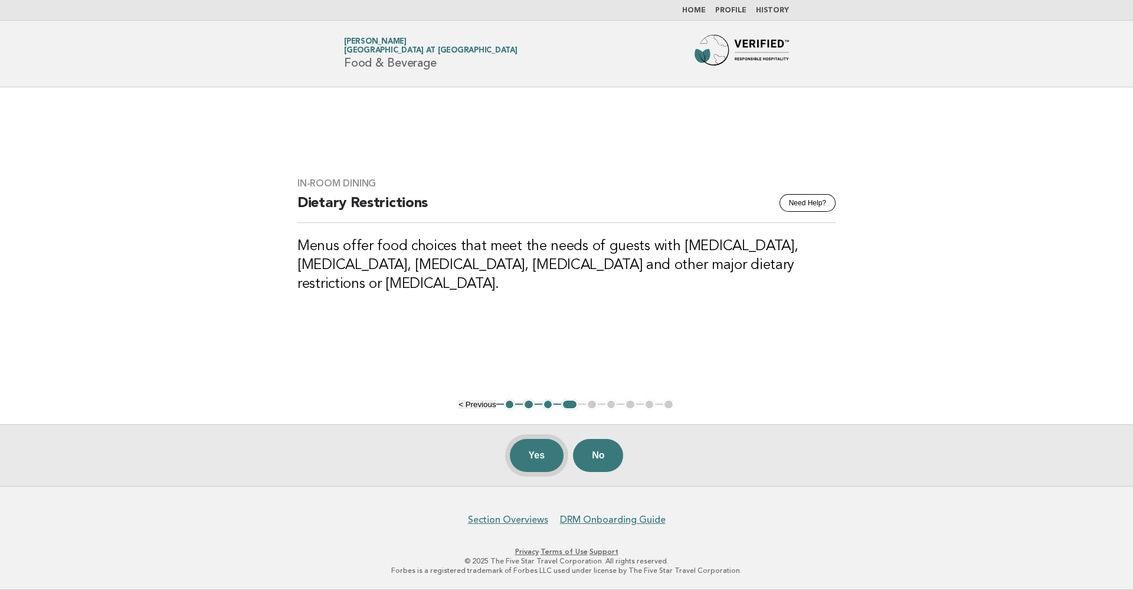
click at [546, 444] on button "Yes" at bounding box center [537, 455] width 54 height 33
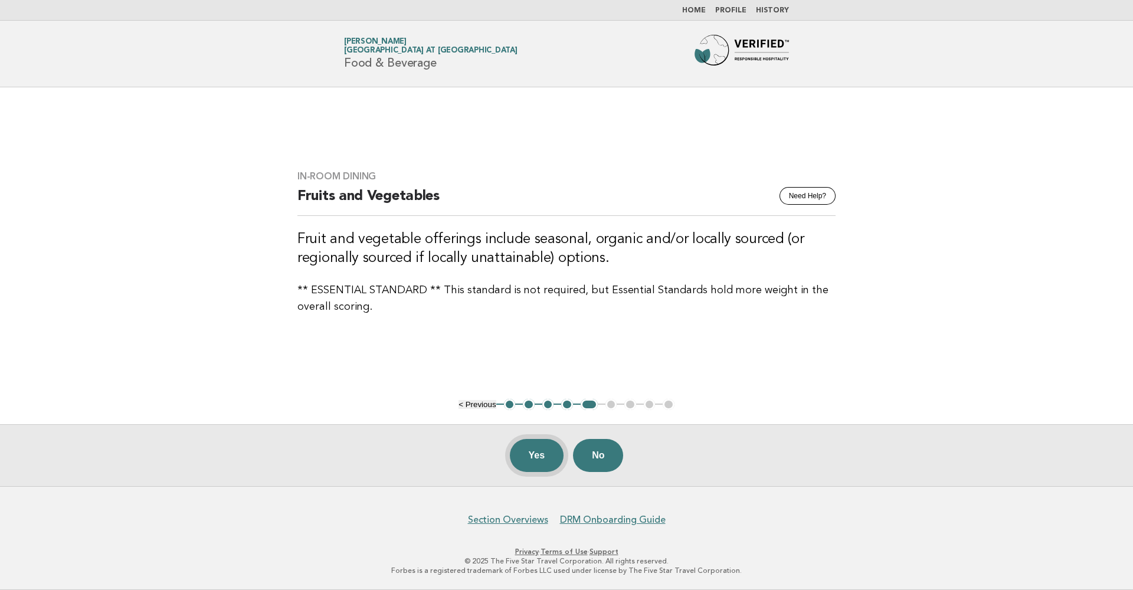
click at [544, 448] on button "Yes" at bounding box center [537, 455] width 54 height 33
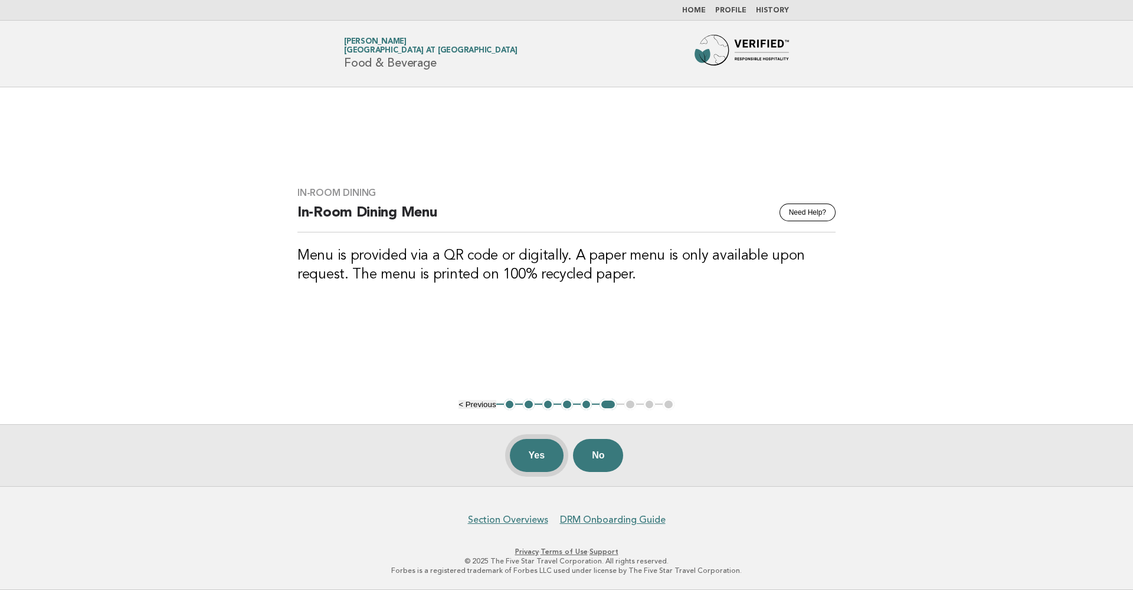
click at [544, 449] on button "Yes" at bounding box center [537, 455] width 54 height 33
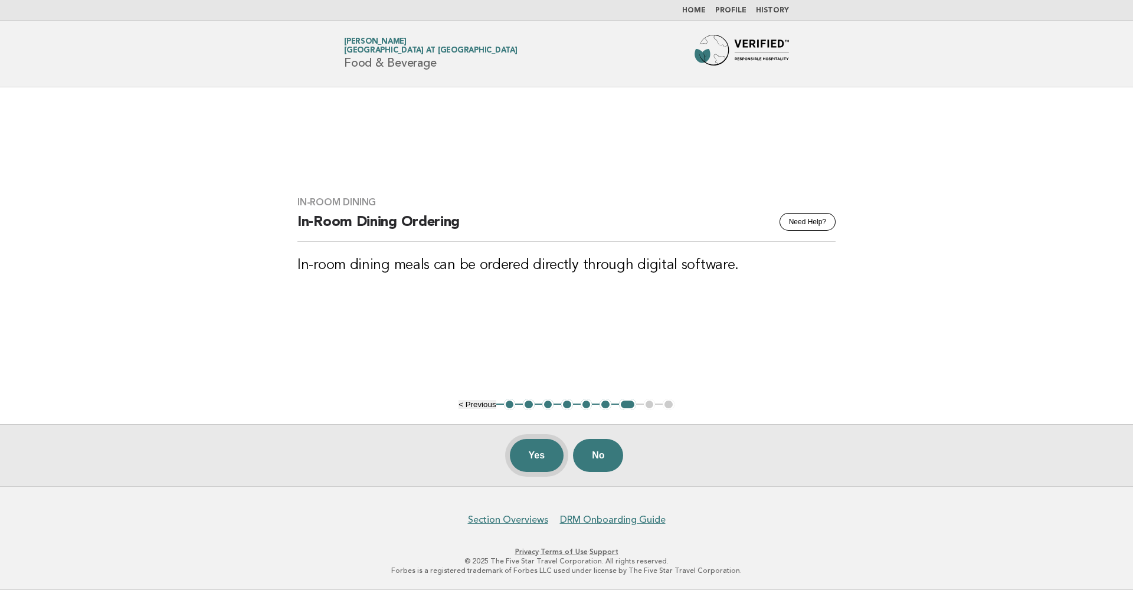
click at [545, 450] on button "Yes" at bounding box center [537, 455] width 54 height 33
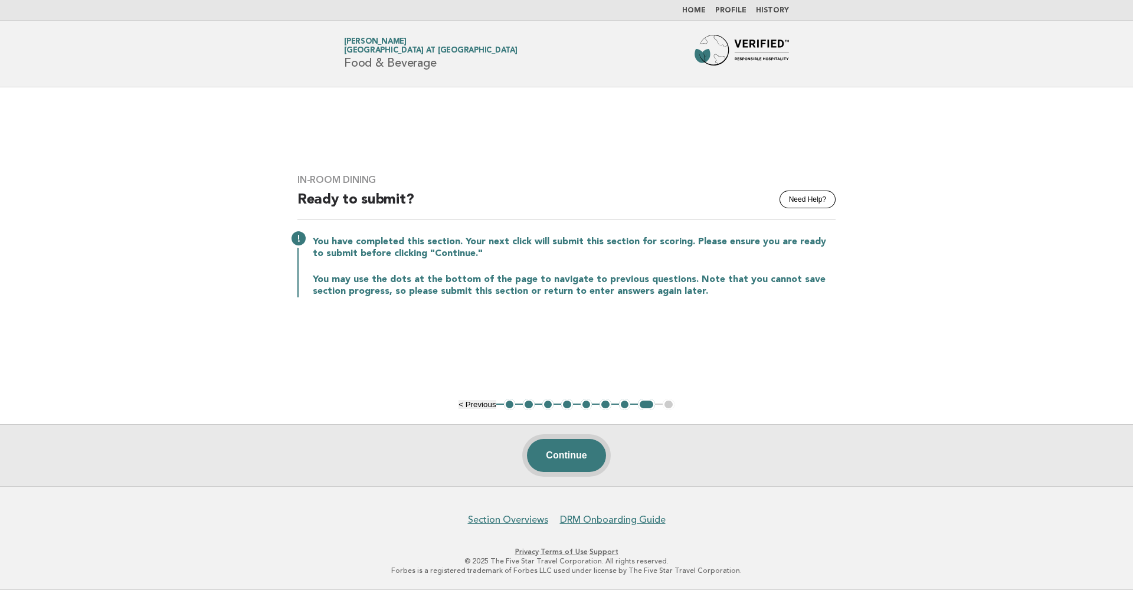
click at [547, 452] on button "Continue" at bounding box center [566, 455] width 78 height 33
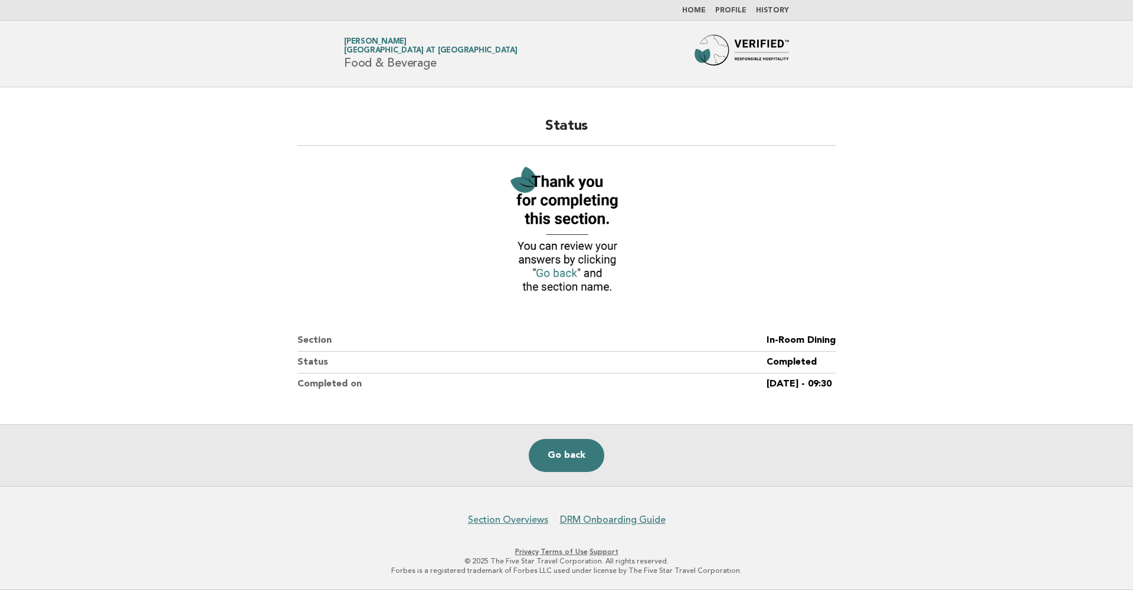
click at [694, 12] on link "Home" at bounding box center [694, 10] width 24 height 7
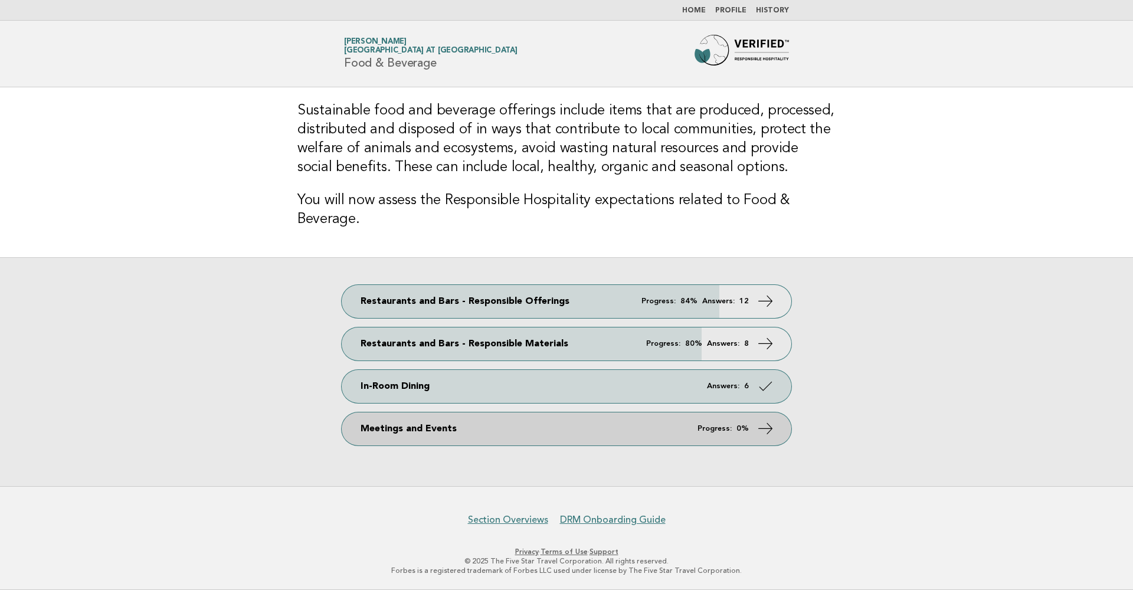
click at [549, 433] on link "Meetings and Events Progress: 0%" at bounding box center [566, 428] width 449 height 33
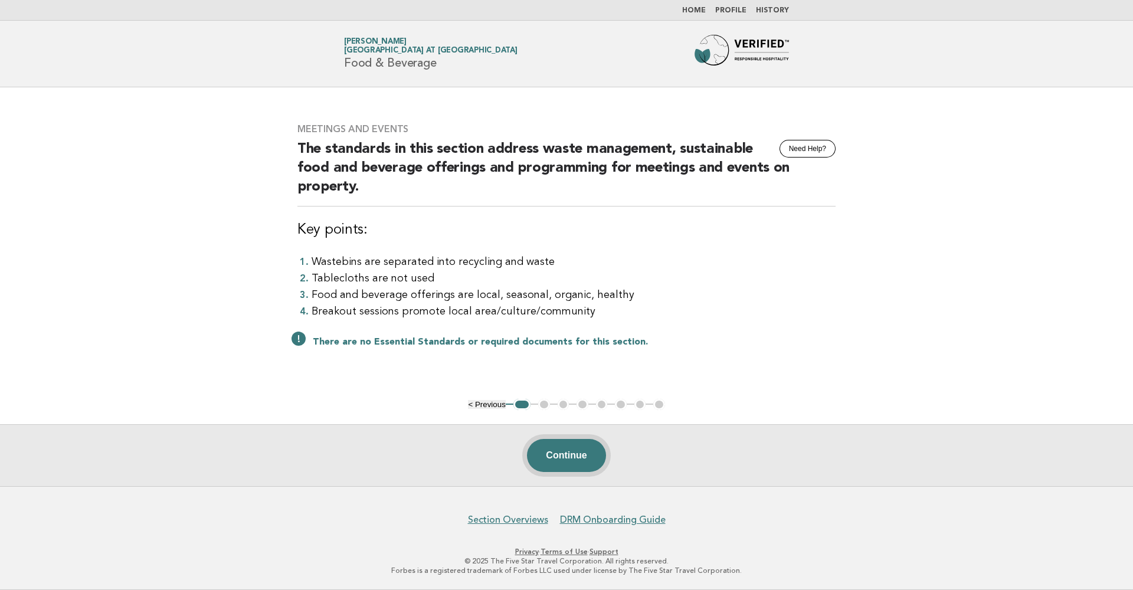
click at [548, 455] on button "Continue" at bounding box center [566, 455] width 78 height 33
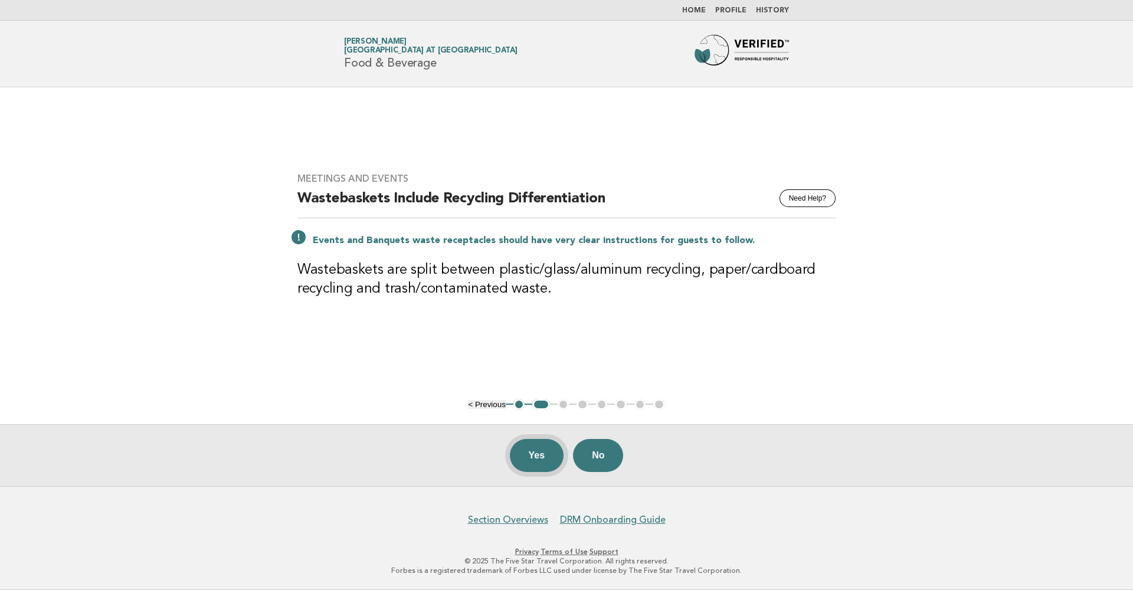
click at [531, 458] on button "Yes" at bounding box center [537, 455] width 54 height 33
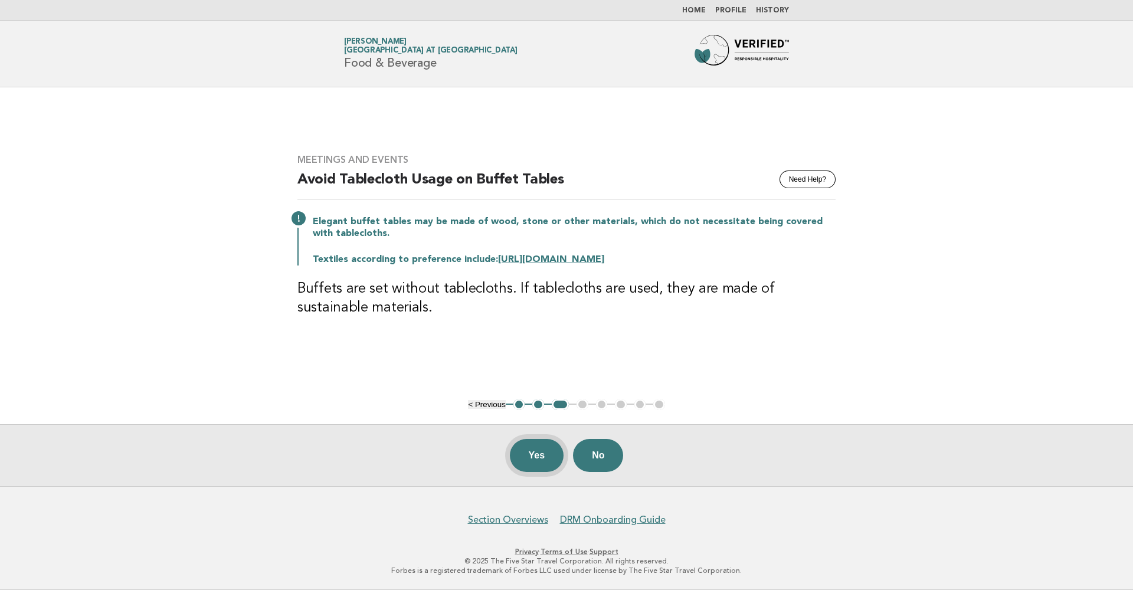
click at [538, 454] on button "Yes" at bounding box center [537, 455] width 54 height 33
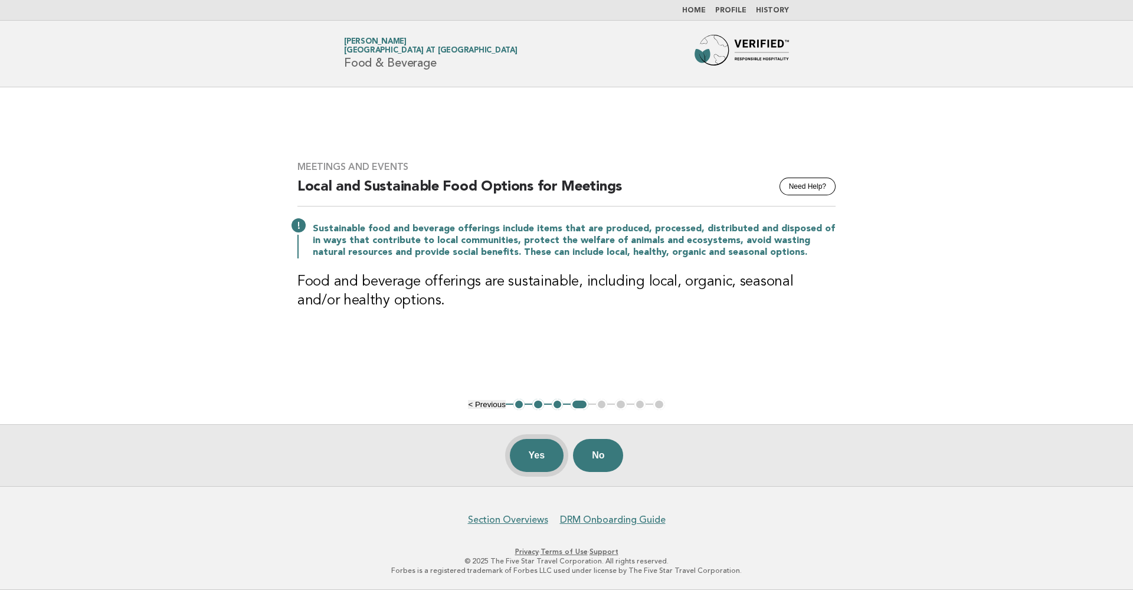
click at [539, 459] on button "Yes" at bounding box center [537, 455] width 54 height 33
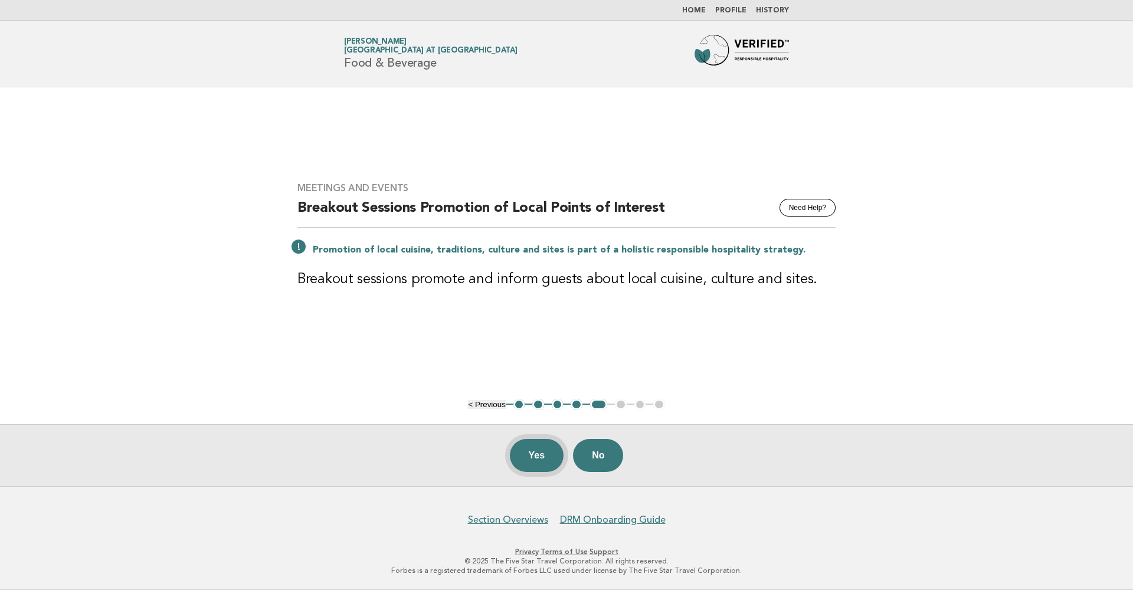
click at [538, 448] on button "Yes" at bounding box center [537, 455] width 54 height 33
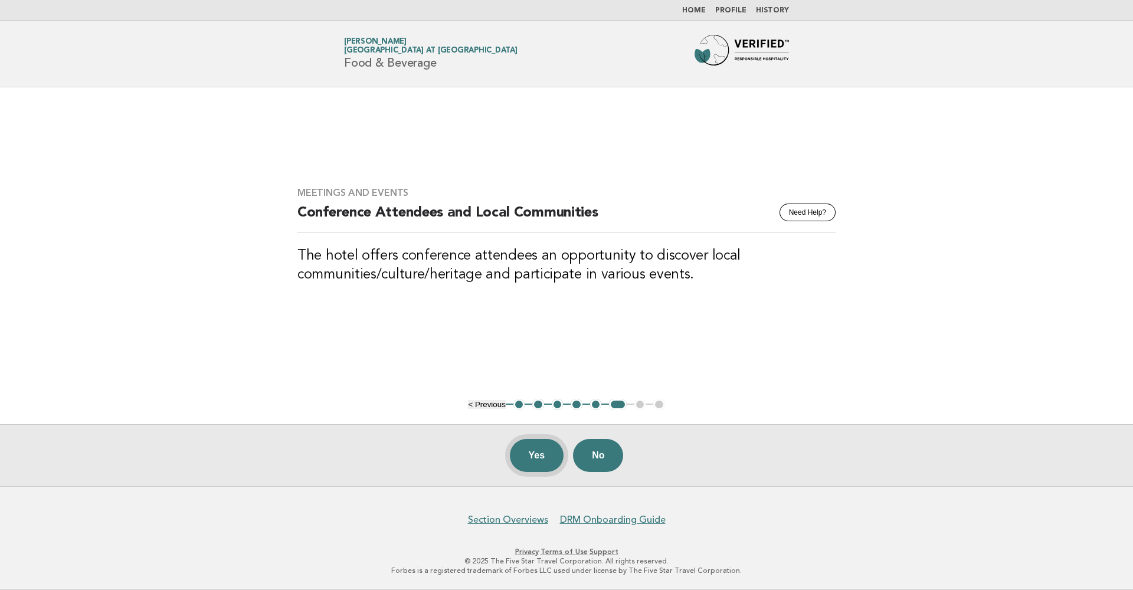
click at [523, 455] on button "Yes" at bounding box center [537, 455] width 54 height 33
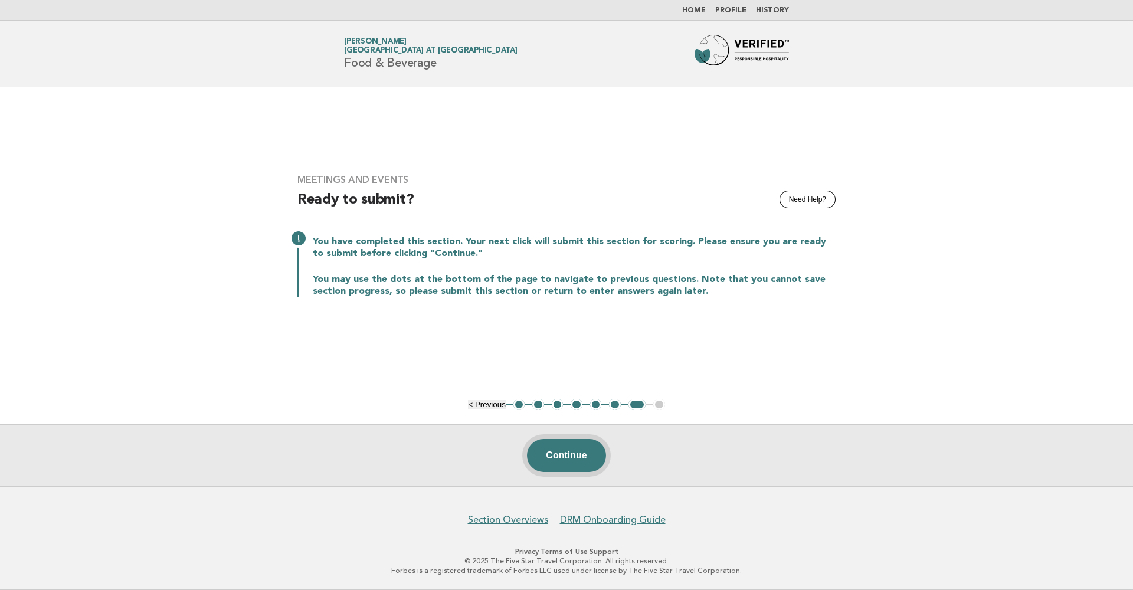
click at [560, 458] on button "Continue" at bounding box center [566, 455] width 78 height 33
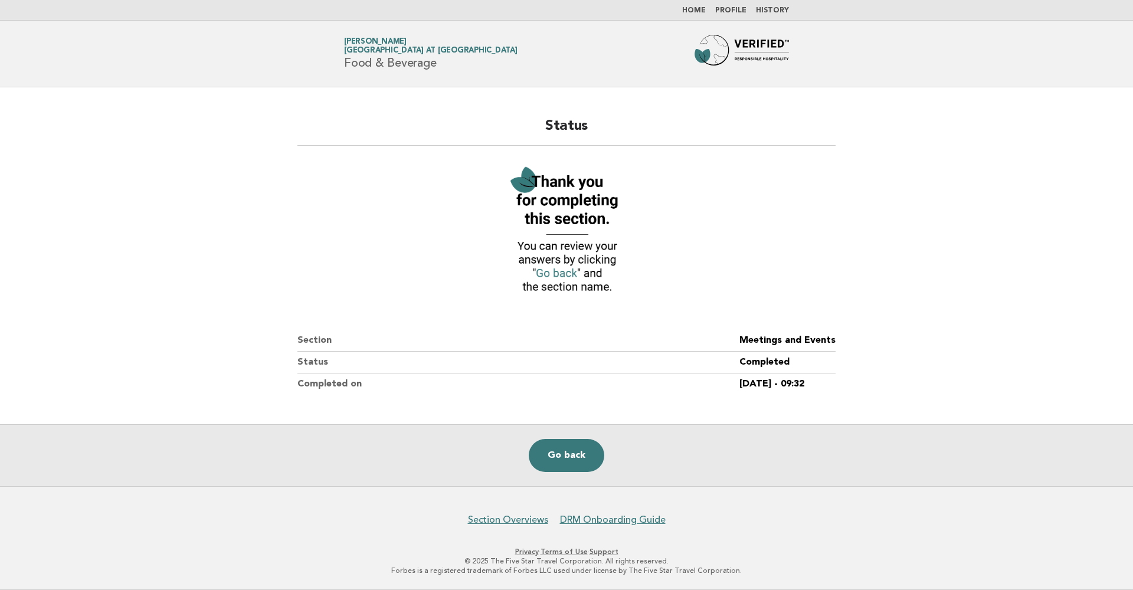
click at [560, 458] on link "Go back" at bounding box center [567, 455] width 76 height 33
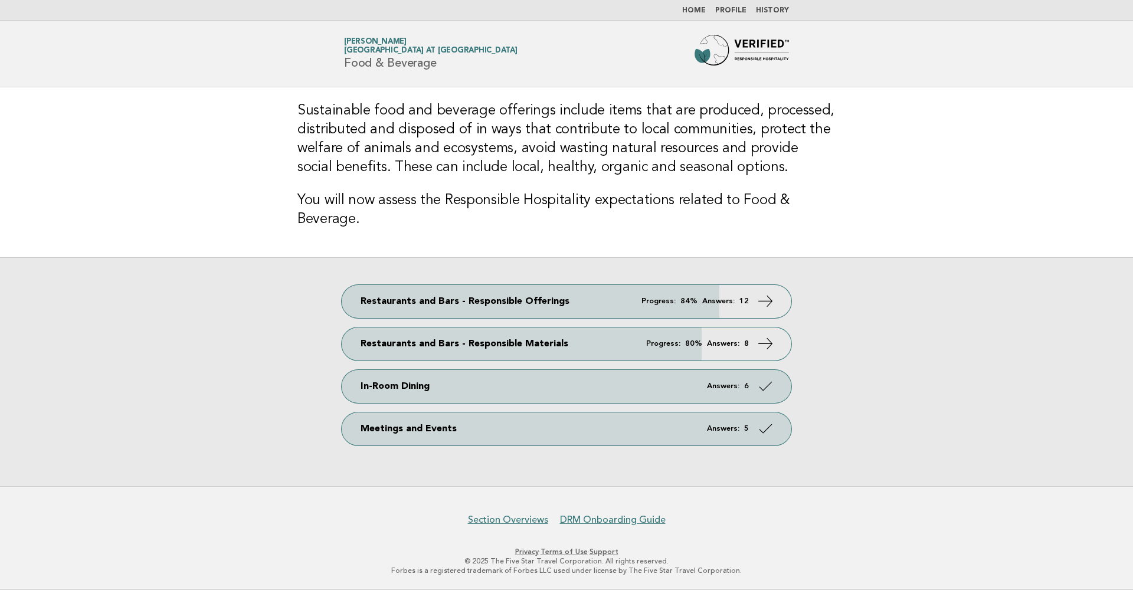
drag, startPoint x: 1, startPoint y: 281, endPoint x: 732, endPoint y: 12, distance: 779.3
click at [732, 12] on link "Profile" at bounding box center [730, 10] width 31 height 7
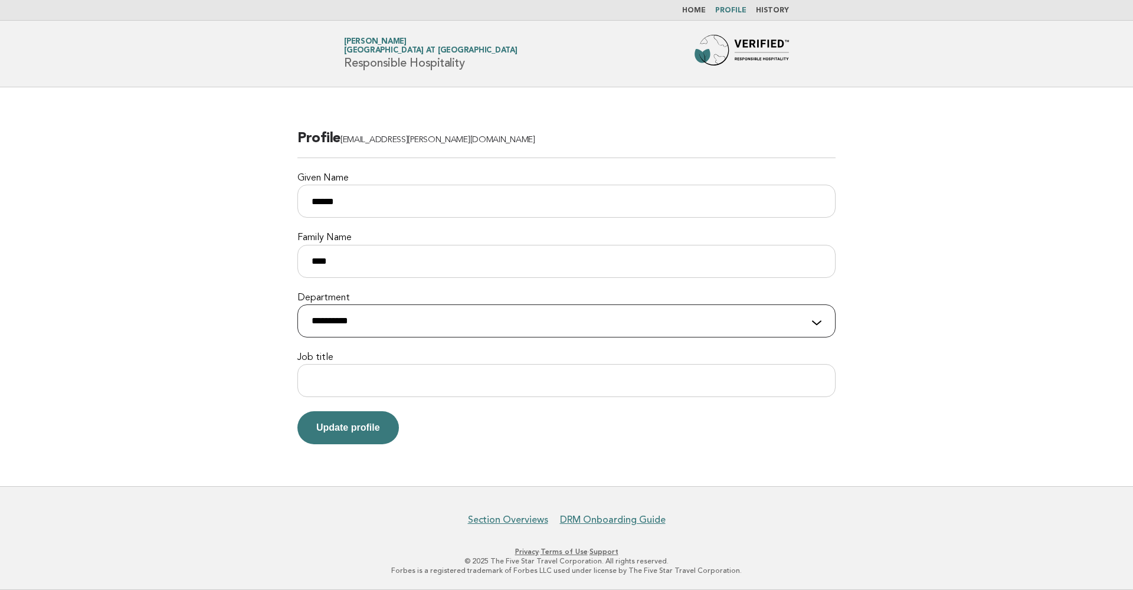
select select "**********"
paste input "**********"
type input "**********"
click at [384, 435] on button "Update profile" at bounding box center [347, 427] width 101 height 33
